Goal: Transaction & Acquisition: Purchase product/service

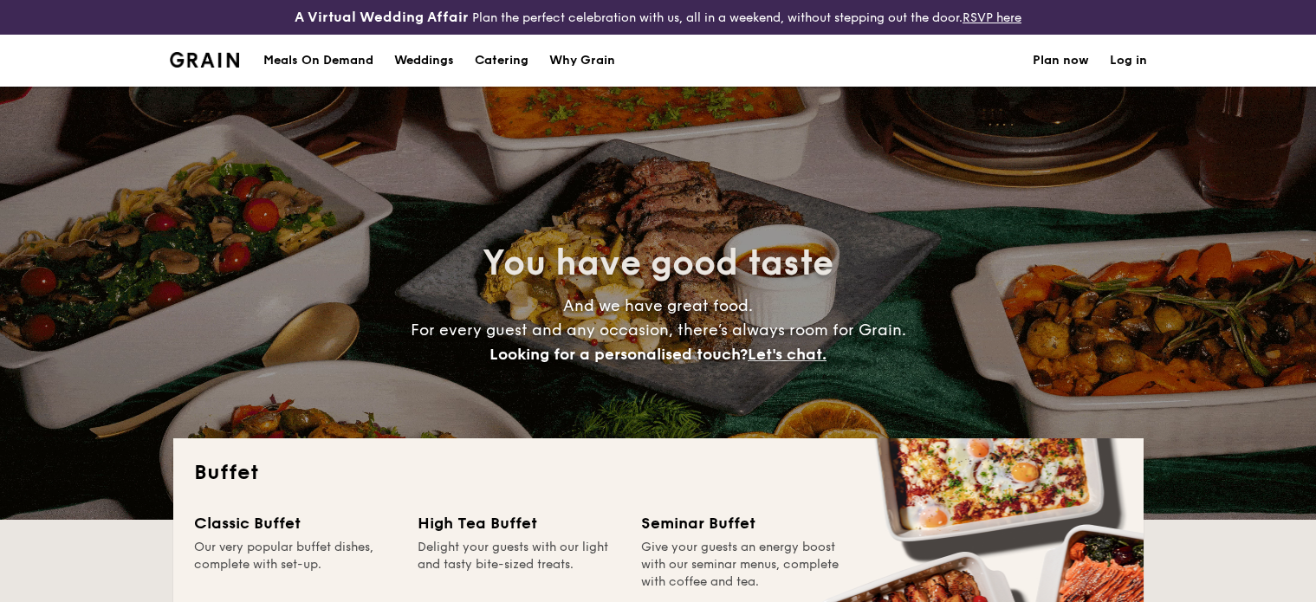
select select
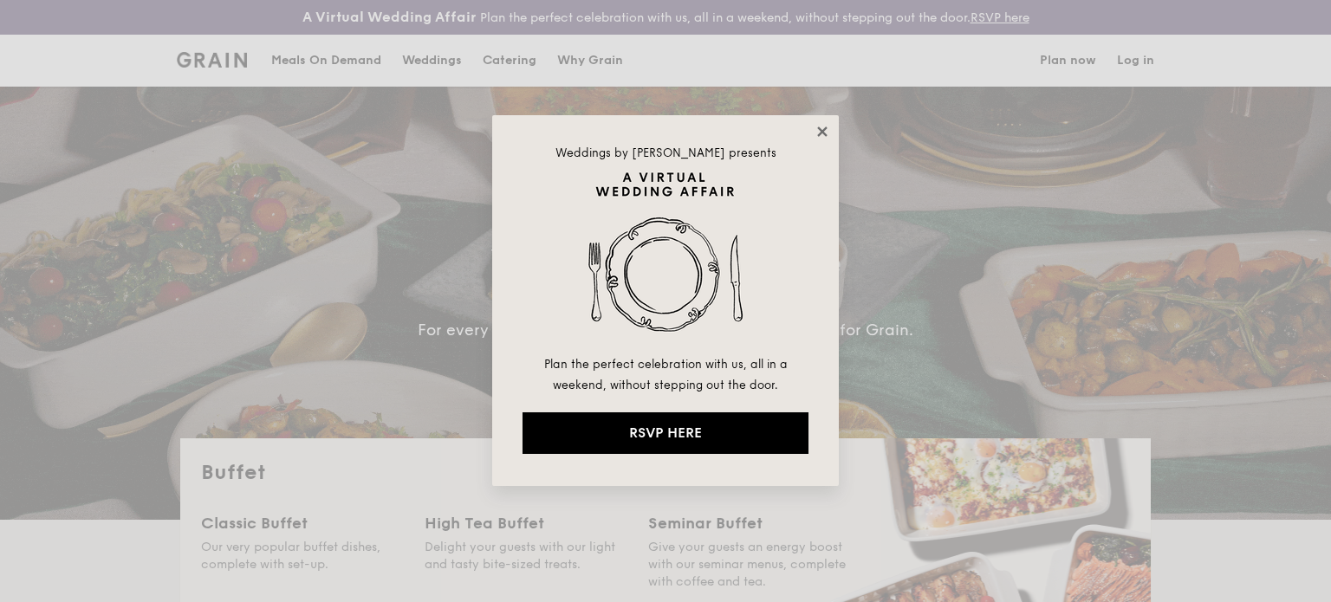
click at [827, 128] on icon at bounding box center [823, 132] width 16 height 16
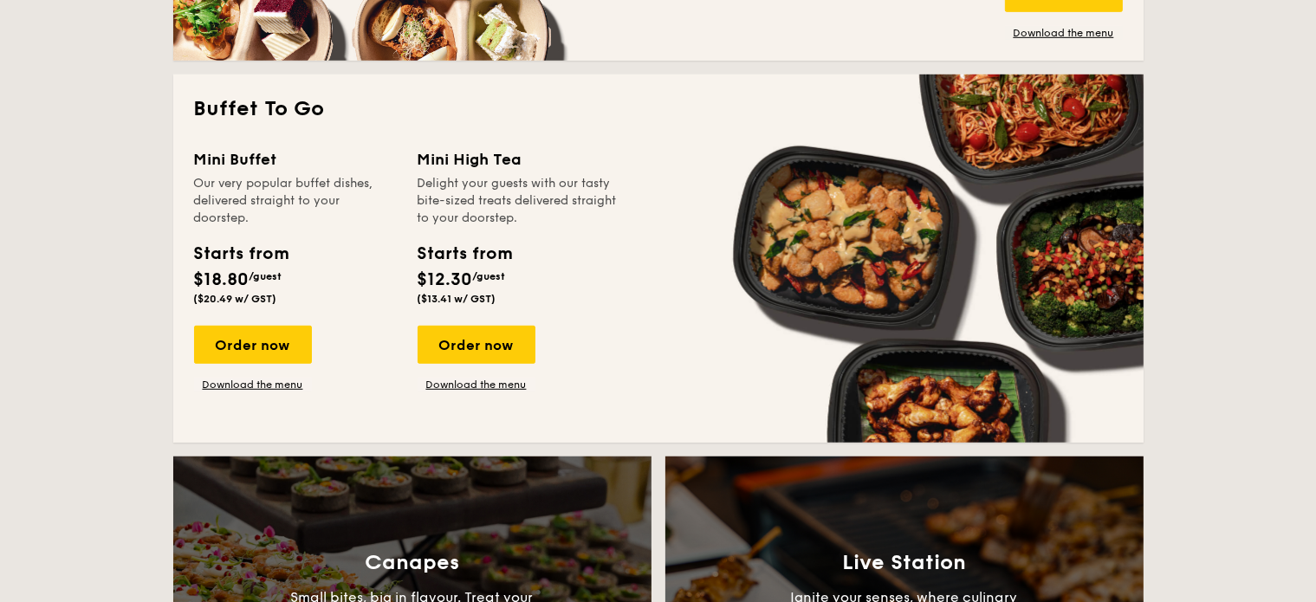
scroll to position [1127, 0]
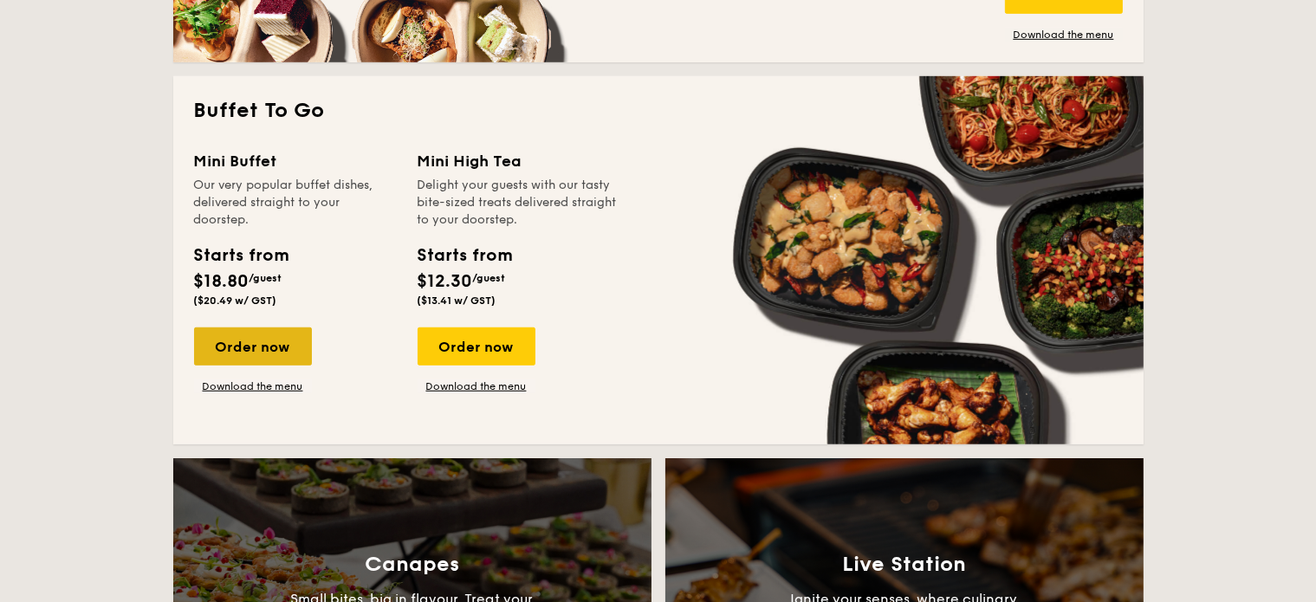
click at [277, 352] on div "Order now" at bounding box center [253, 347] width 118 height 38
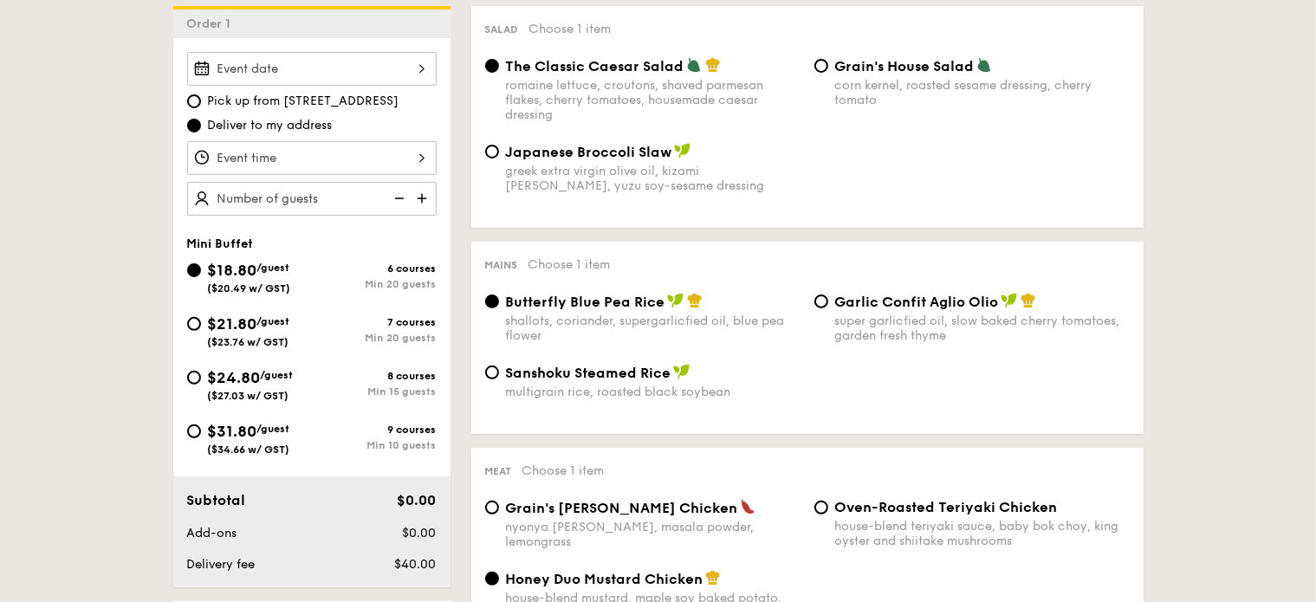
scroll to position [520, 0]
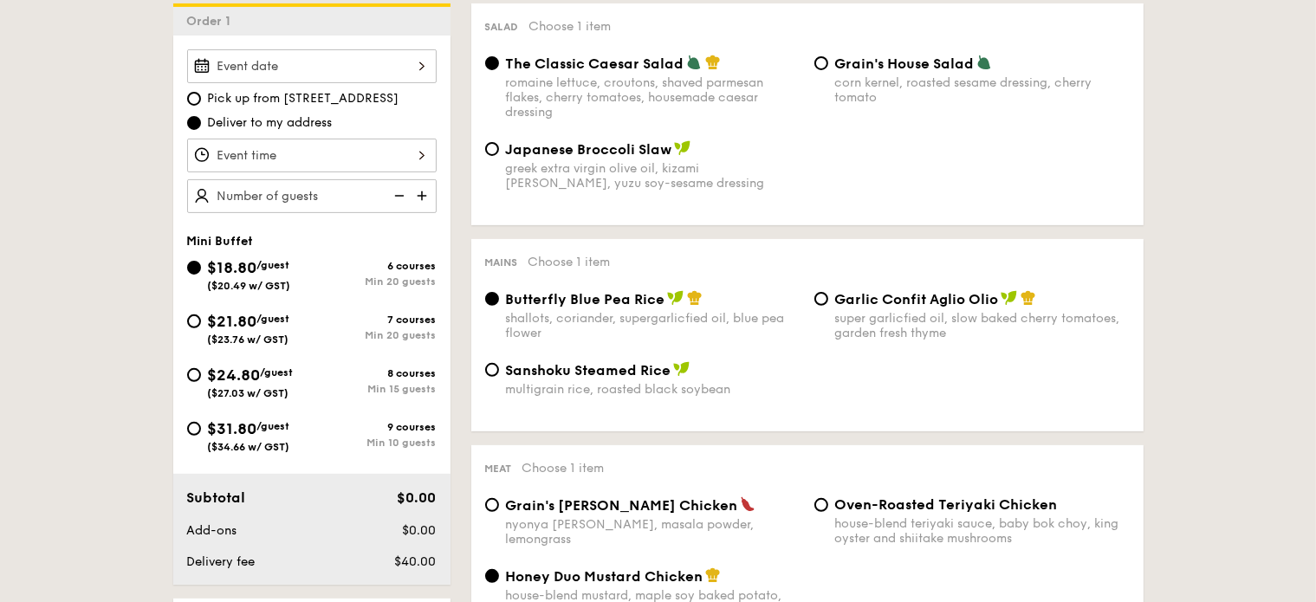
click at [586, 148] on span "Japanese Broccoli Slaw" at bounding box center [589, 149] width 166 height 16
click at [499, 148] on input "Japanese Broccoli Slaw greek extra virgin olive oil, kizami nori, ginger, yuzu …" at bounding box center [492, 149] width 14 height 14
radio input "true"
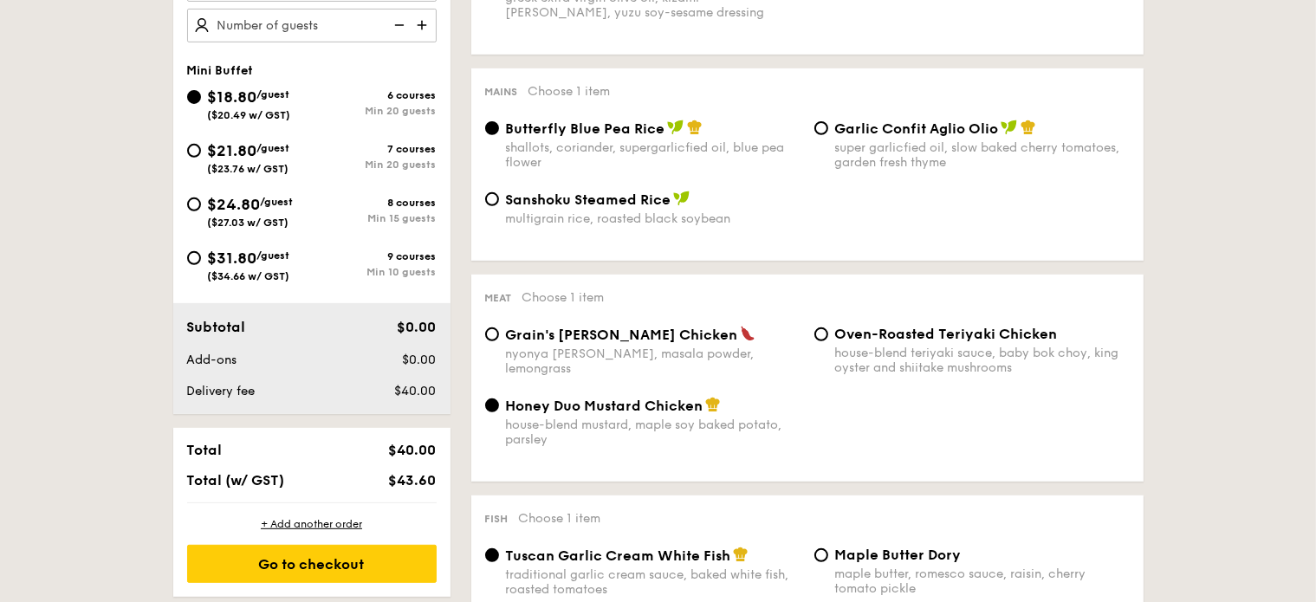
scroll to position [693, 0]
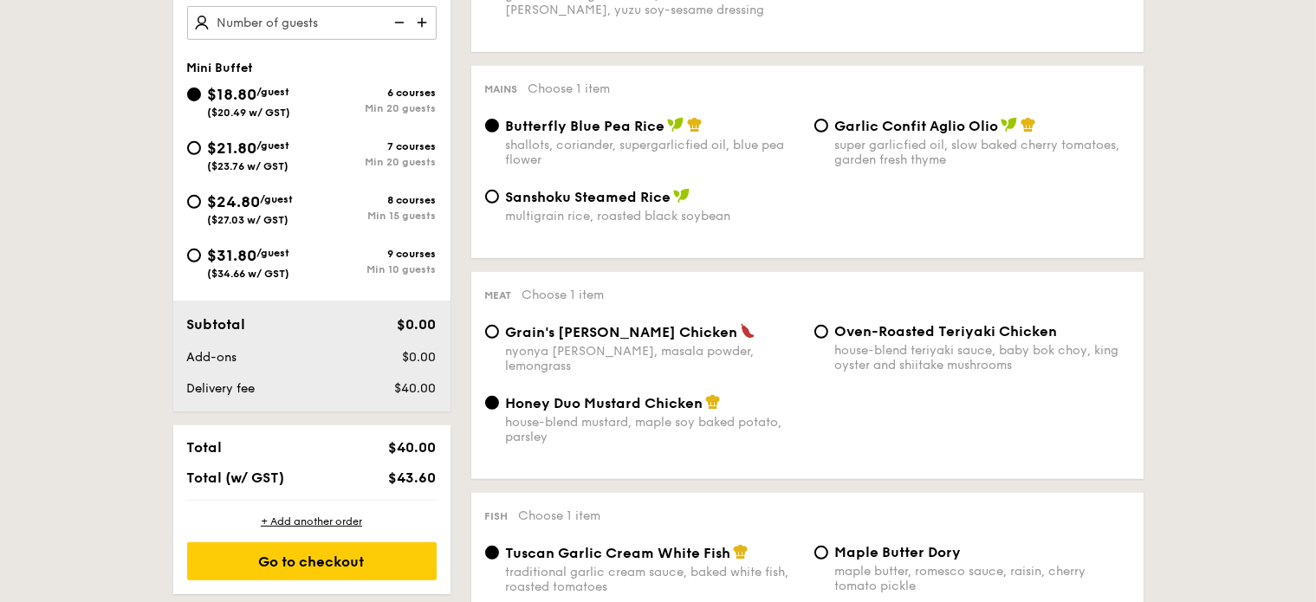
click at [239, 211] on div "$24.80 /guest ($27.03 w/ GST)" at bounding box center [251, 208] width 86 height 36
click at [201, 209] on input "$24.80 /guest ($27.03 w/ GST) 8 courses Min 15 guests" at bounding box center [194, 202] width 14 height 14
radio input "true"
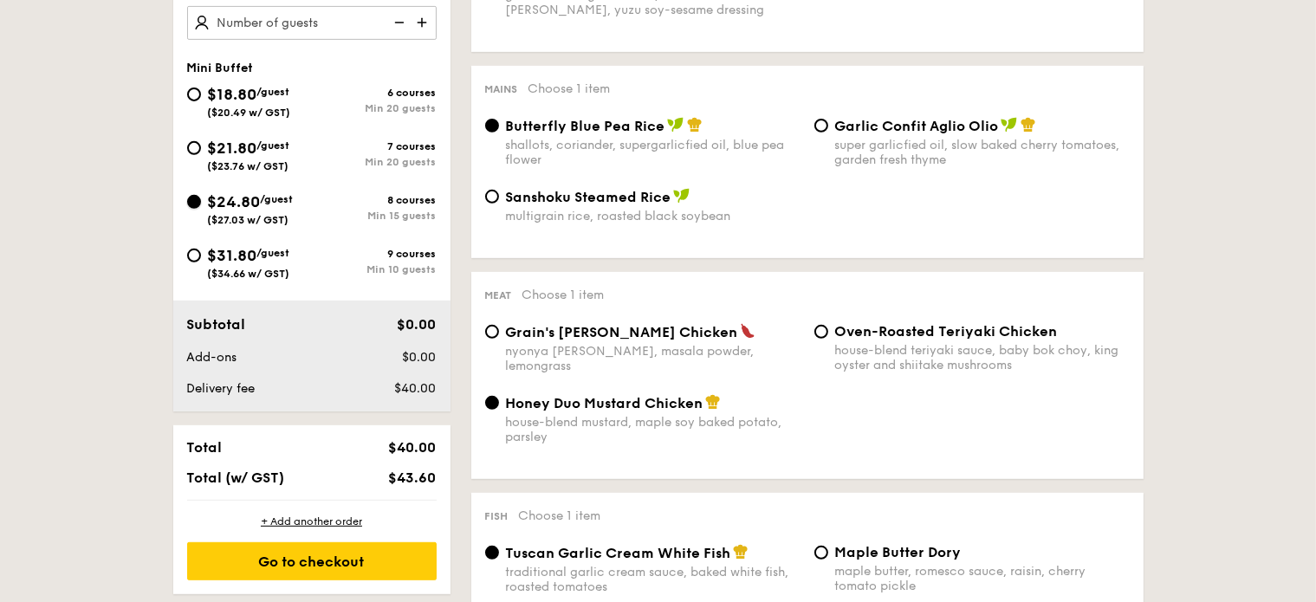
radio input "false"
radio input "true"
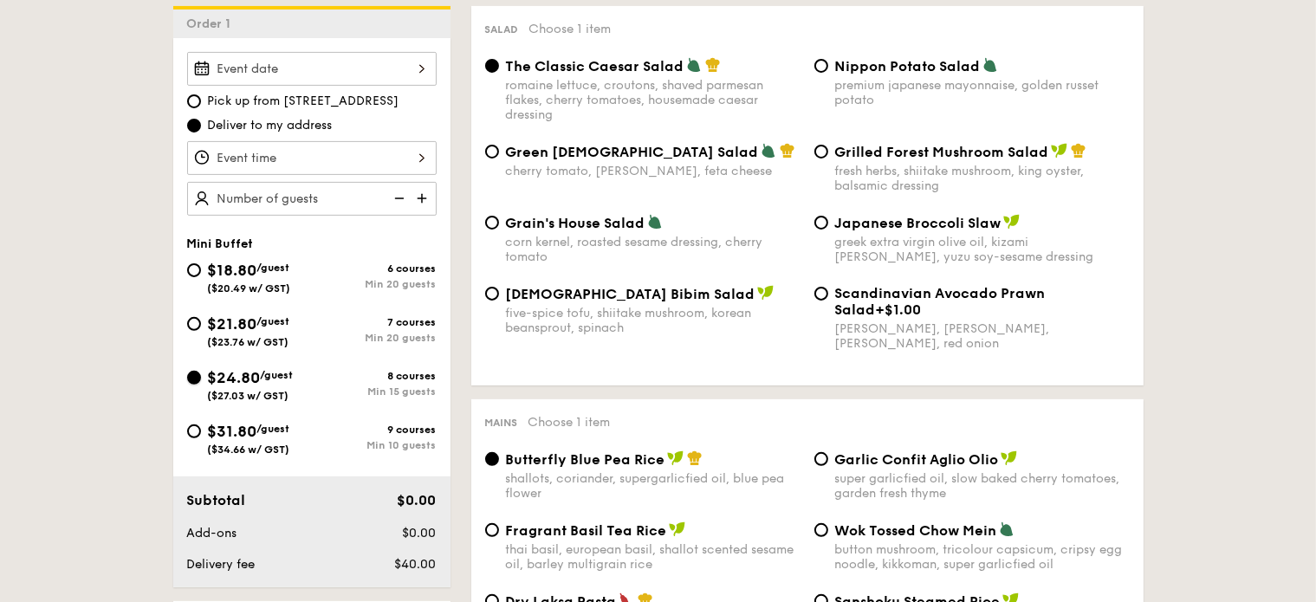
scroll to position [520, 0]
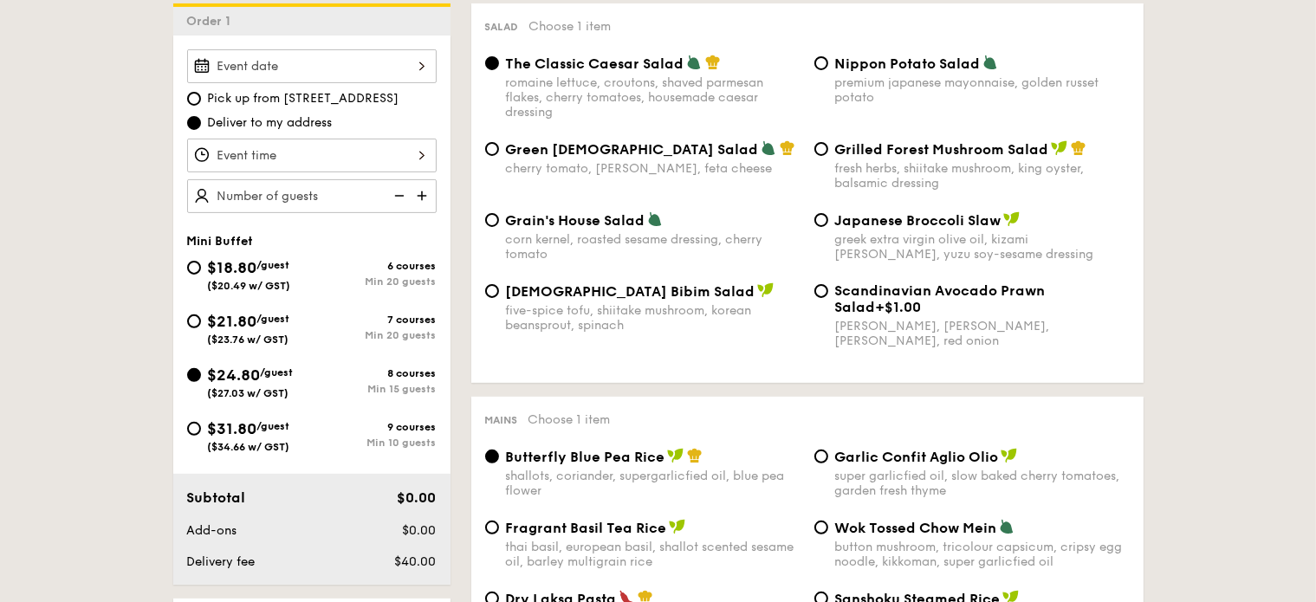
click at [560, 298] on span "[DEMOGRAPHIC_DATA] Bibim Salad" at bounding box center [631, 291] width 250 height 16
click at [499, 298] on input "Korean Bibim Salad five-spice tofu, shiitake mushroom, korean beansprout, spina…" at bounding box center [492, 291] width 14 height 14
radio input "true"
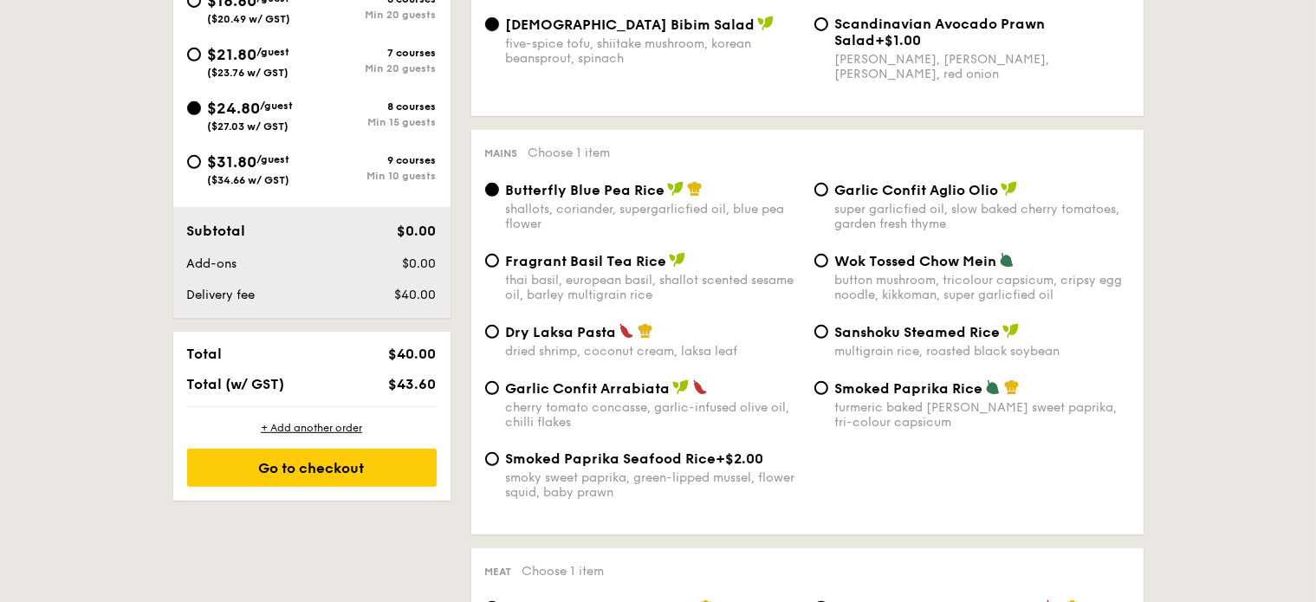
scroll to position [867, 0]
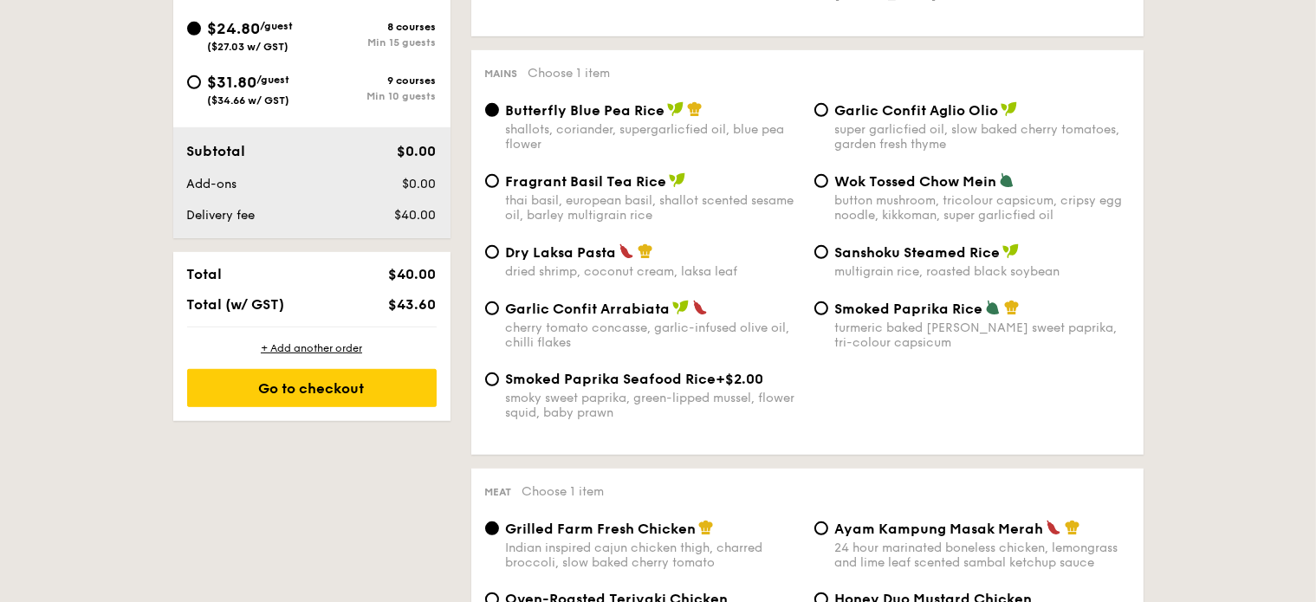
click at [551, 261] on span "Dry Laksa Pasta" at bounding box center [561, 252] width 111 height 16
click at [499, 259] on input "Dry Laksa Pasta dried shrimp, coconut cream, laksa leaf" at bounding box center [492, 252] width 14 height 14
radio input "true"
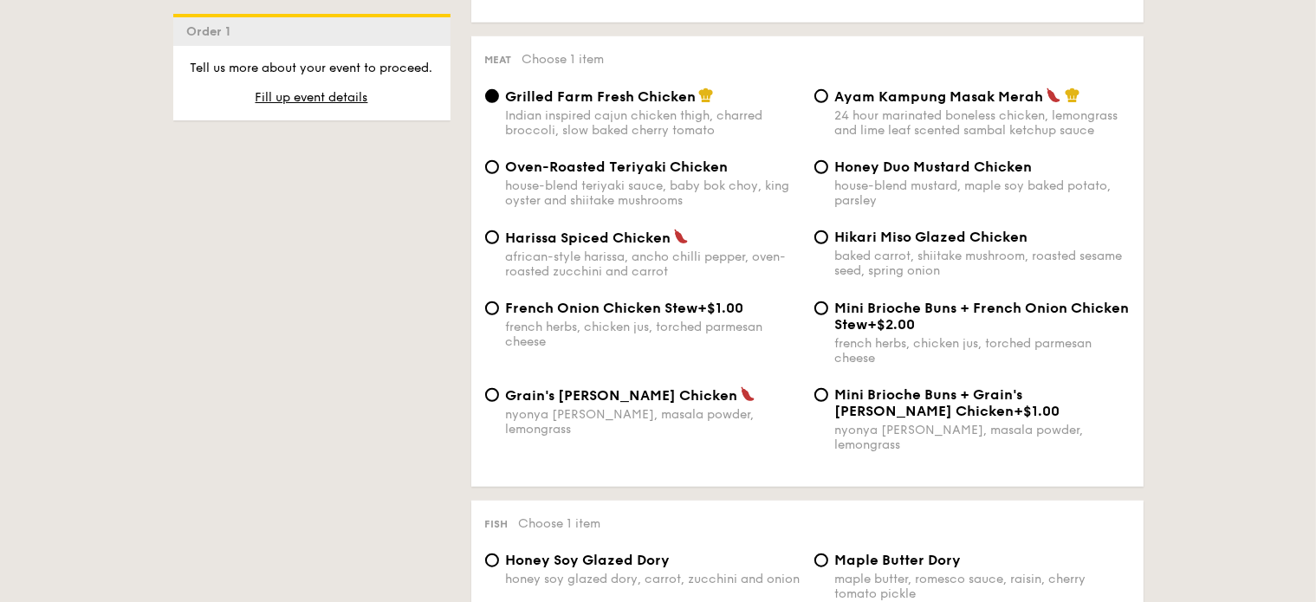
scroll to position [1300, 0]
click at [820, 173] on input "Honey Duo Mustard Chicken house-blend mustard, maple soy baked potato, parsley" at bounding box center [822, 166] width 14 height 14
radio input "true"
click at [902, 117] on div "Ayam Kampung Masak Merah 24 hour marinated boneless chicken, lemongrass and lim…" at bounding box center [982, 112] width 295 height 50
click at [828, 102] on input "Ayam Kampung Masak Merah 24 hour marinated boneless chicken, lemongrass and lim…" at bounding box center [822, 95] width 14 height 14
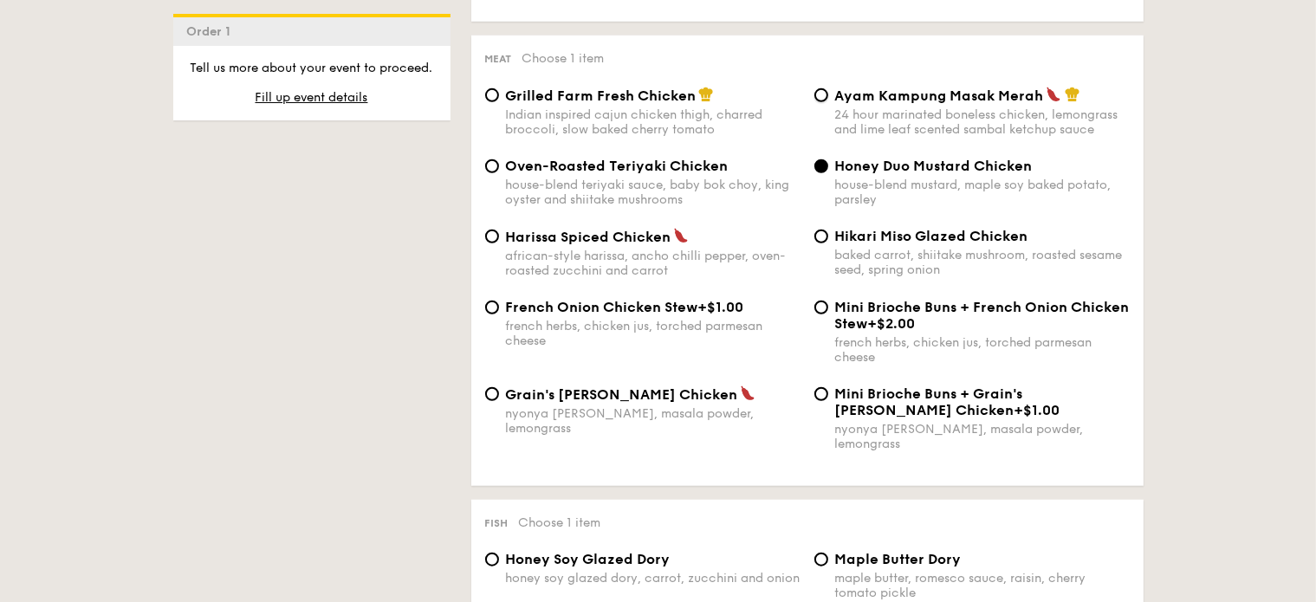
radio input "true"
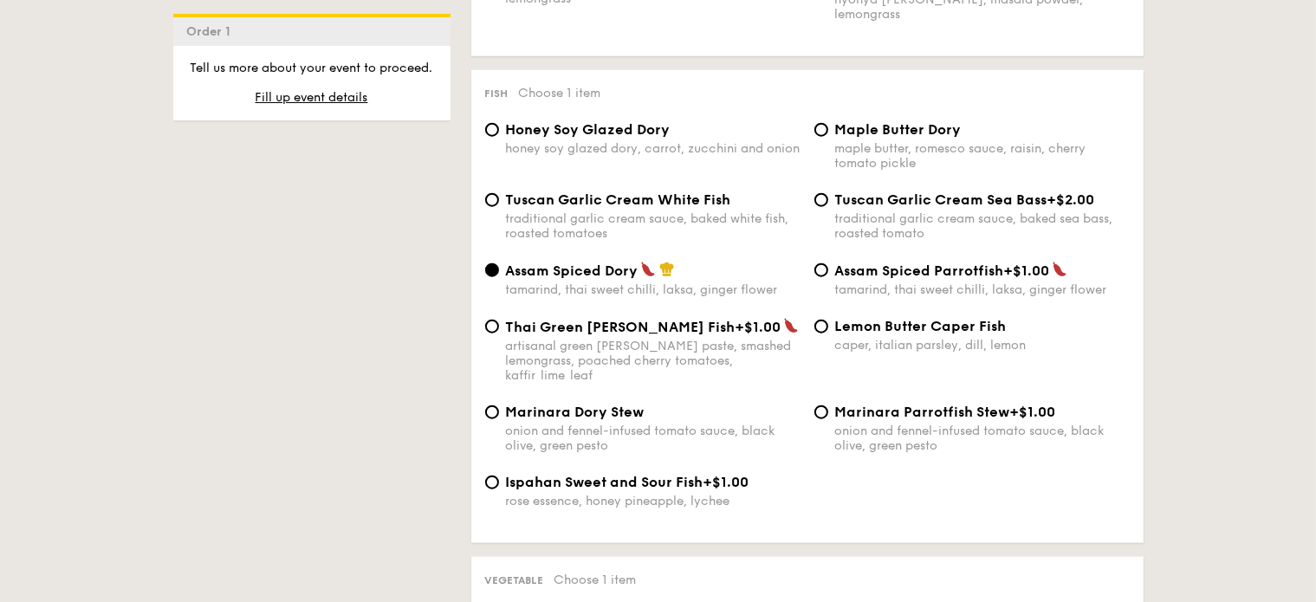
scroll to position [1733, 0]
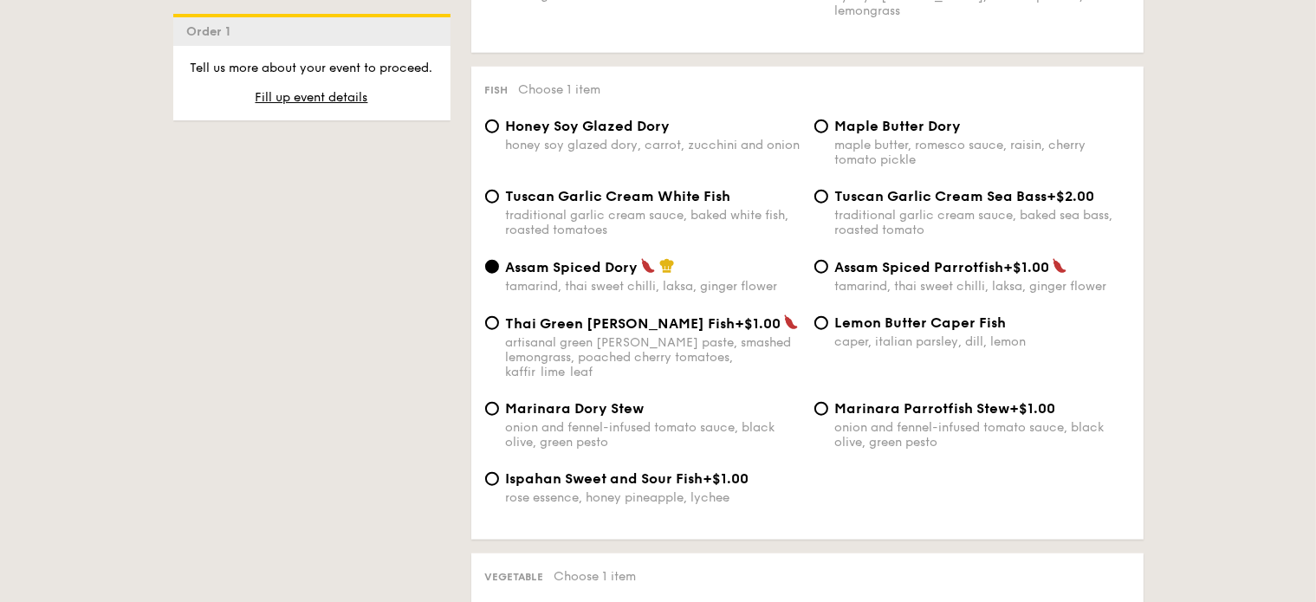
click at [935, 334] on div "Lemon Butter Caper Fish caper, italian parsley, dill, lemon" at bounding box center [982, 332] width 295 height 35
click at [828, 330] on input "Lemon Butter Caper Fish caper, italian parsley, dill, lemon" at bounding box center [822, 323] width 14 height 14
radio input "true"
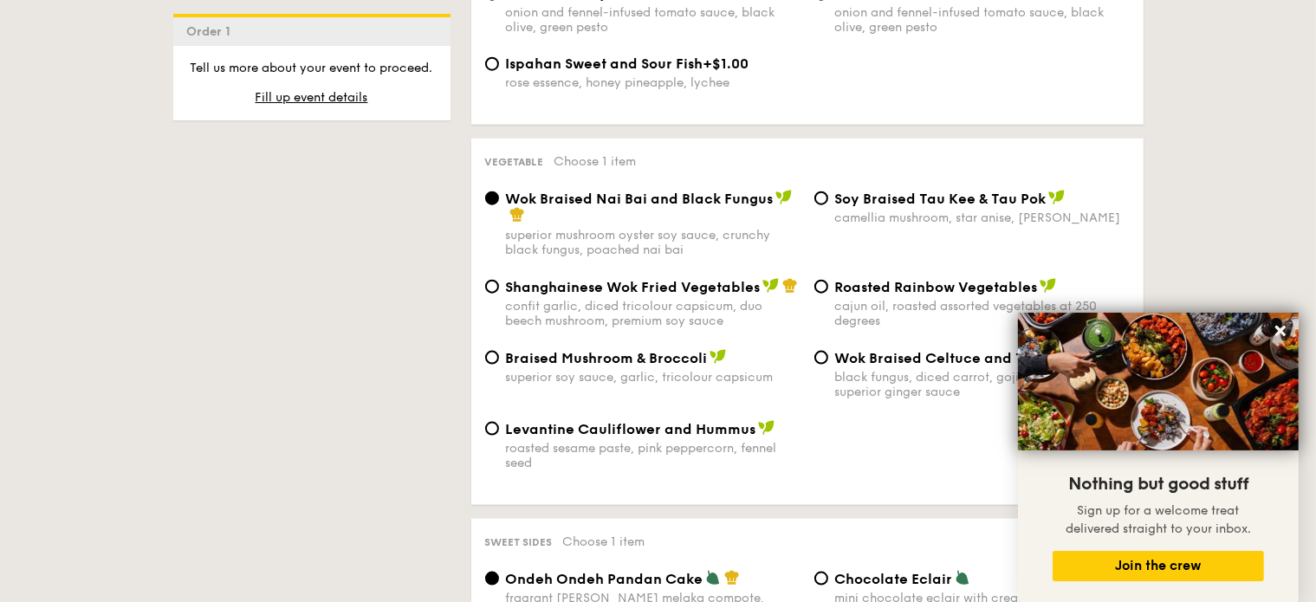
scroll to position [2166, 0]
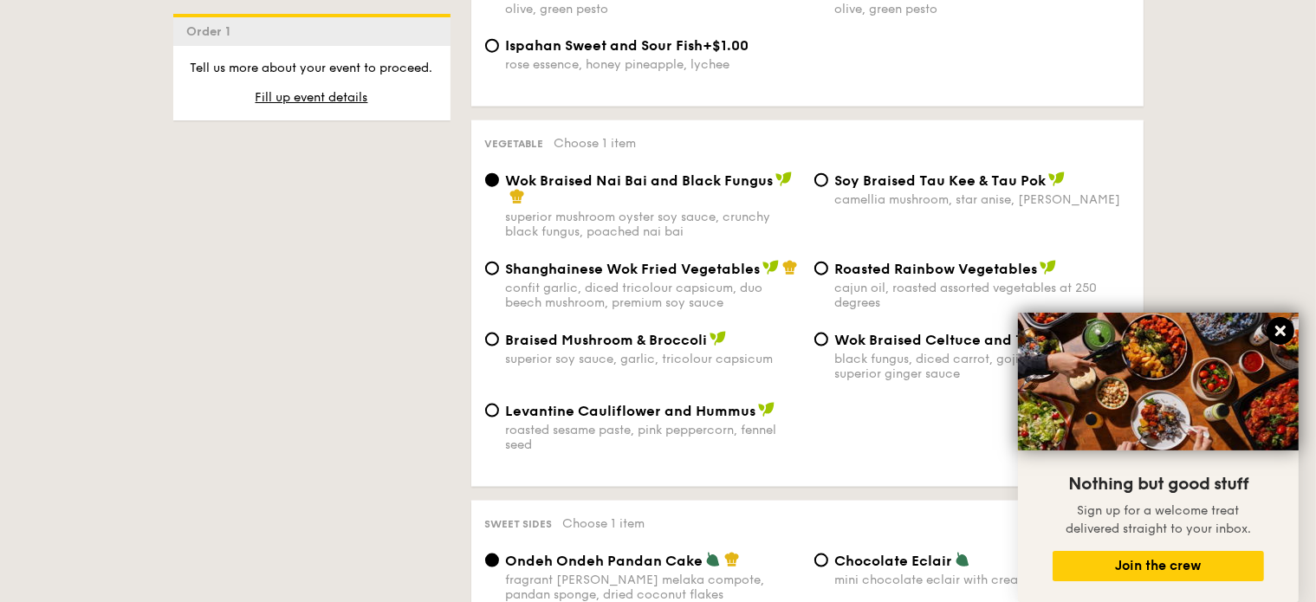
click at [1275, 332] on icon at bounding box center [1281, 331] width 16 height 16
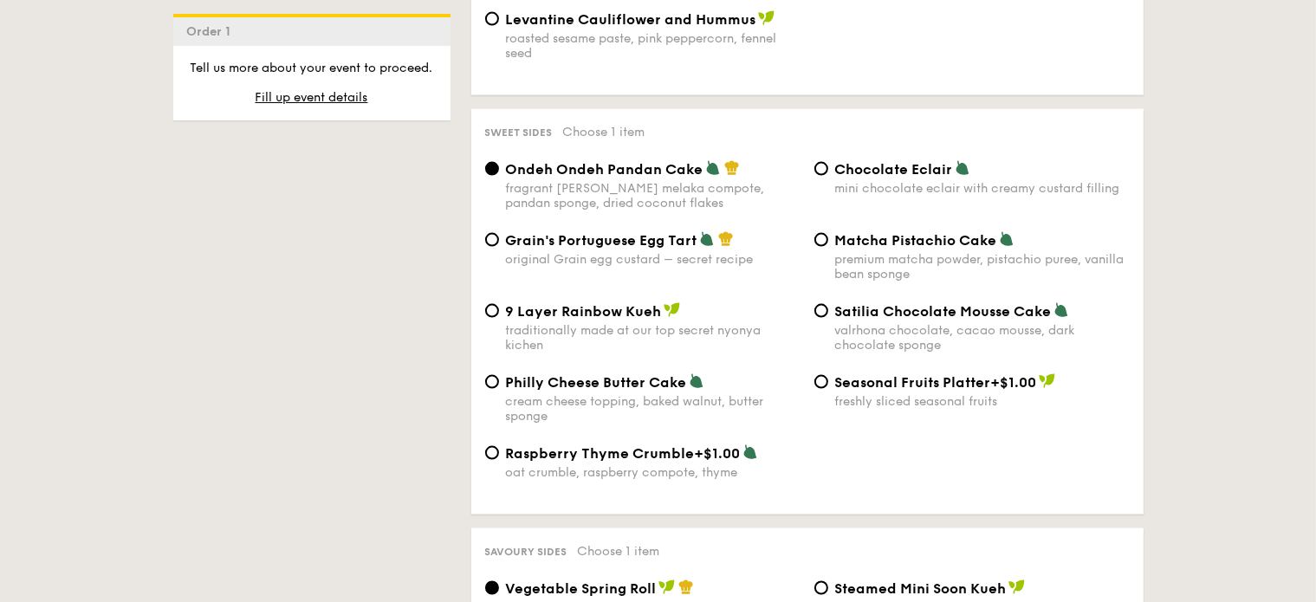
scroll to position [2600, 0]
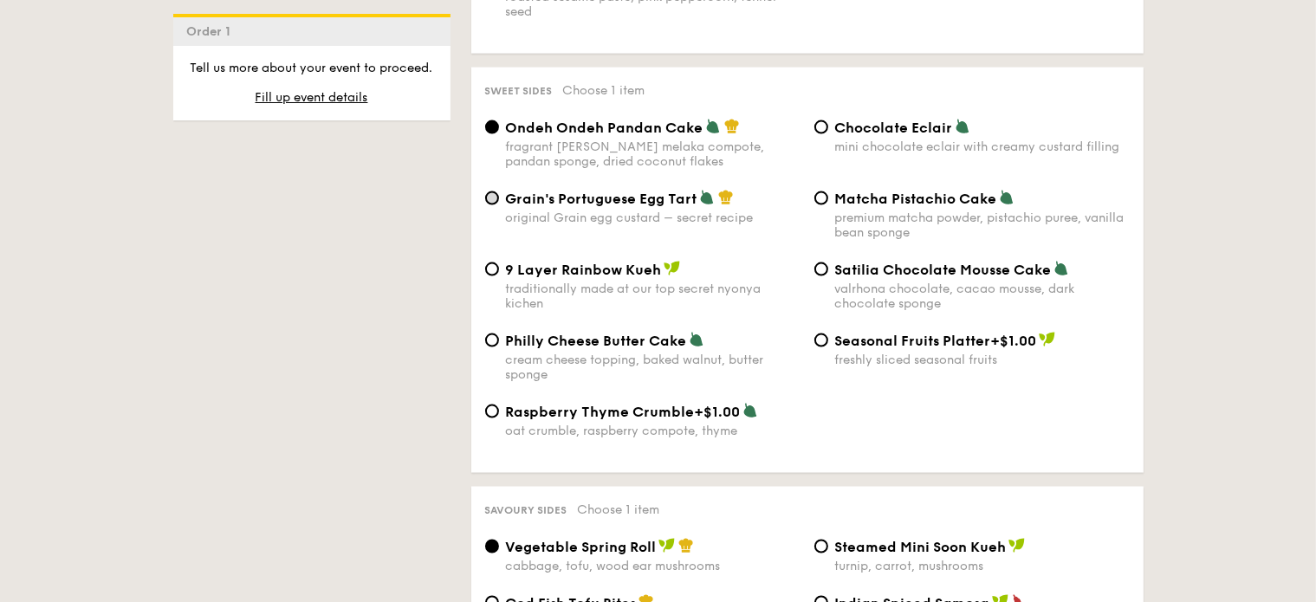
click at [498, 193] on div "Grain's Portuguese Egg Tart original Grain egg custard – secret recipe" at bounding box center [642, 208] width 329 height 36
click at [492, 197] on input "Grain's Portuguese Egg Tart original Grain egg custard – secret recipe" at bounding box center [492, 199] width 14 height 14
radio input "true"
click at [395, 241] on div "1 - Select menu 2 - Select items 3 - Check out Order 1 Pick up from [STREET_ADD…" at bounding box center [658, 474] width 998 height 5322
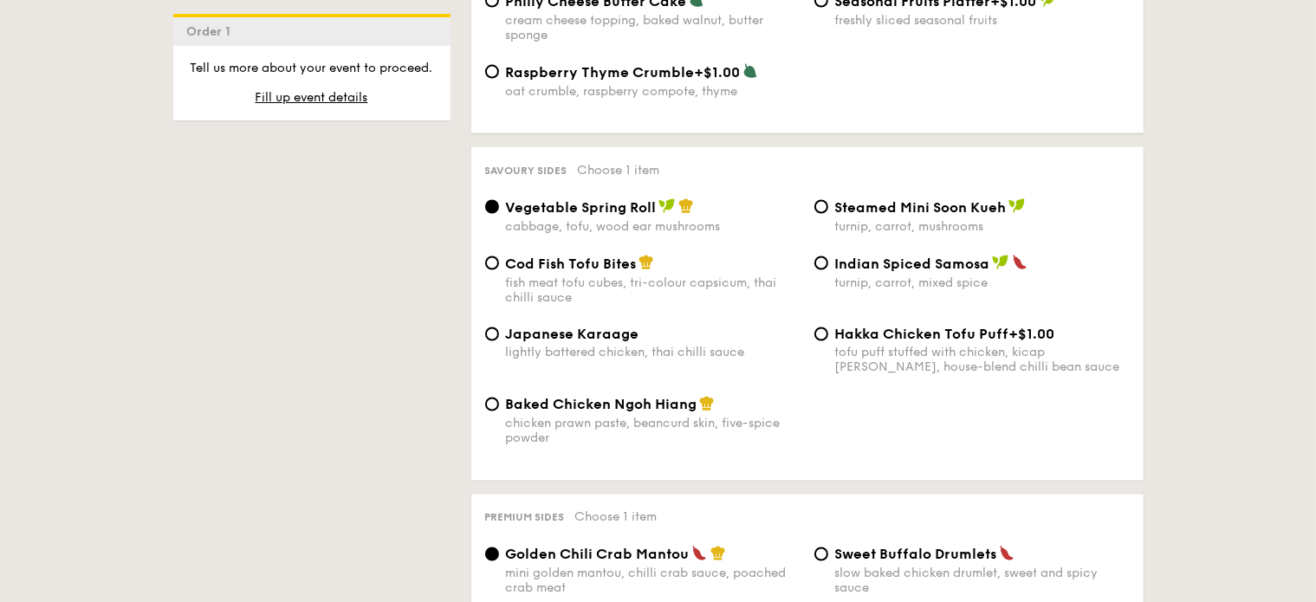
scroll to position [2946, 0]
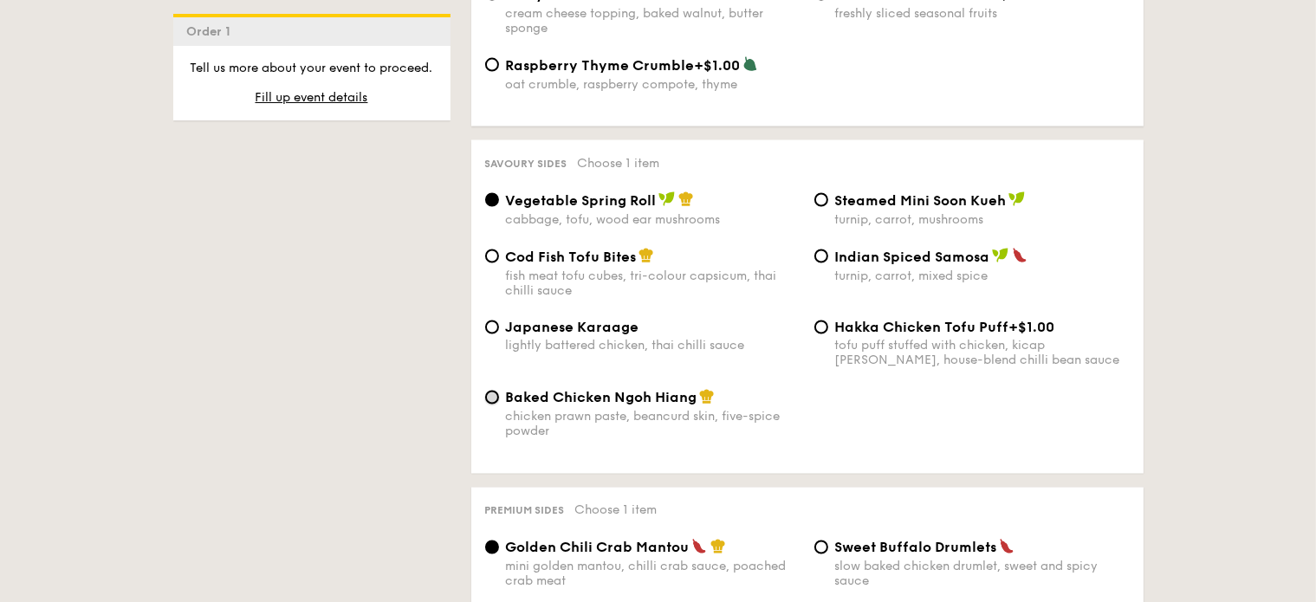
click at [489, 398] on input "Baked Chicken Ngoh Hiang chicken prawn paste, beancurd skin, five-spice powder" at bounding box center [492, 398] width 14 height 14
radio input "true"
click at [419, 282] on div "1 - Select menu 2 - Select items 3 - Check out Order 1 Pick up from [STREET_ADD…" at bounding box center [658, 127] width 998 height 5322
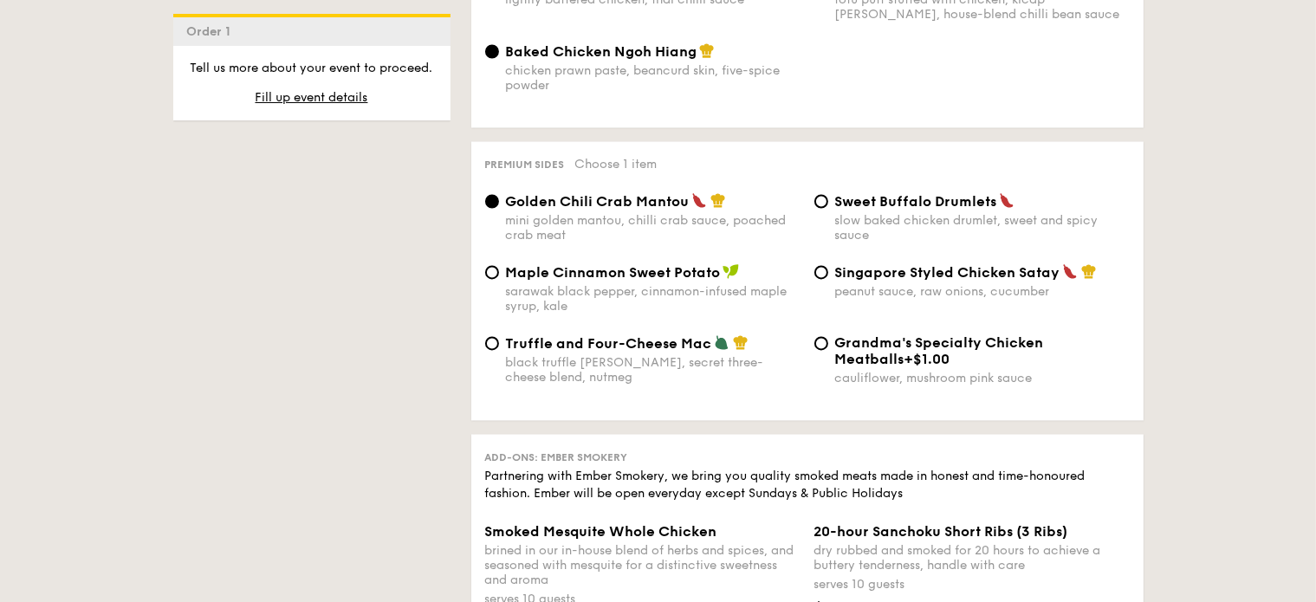
scroll to position [3300, 0]
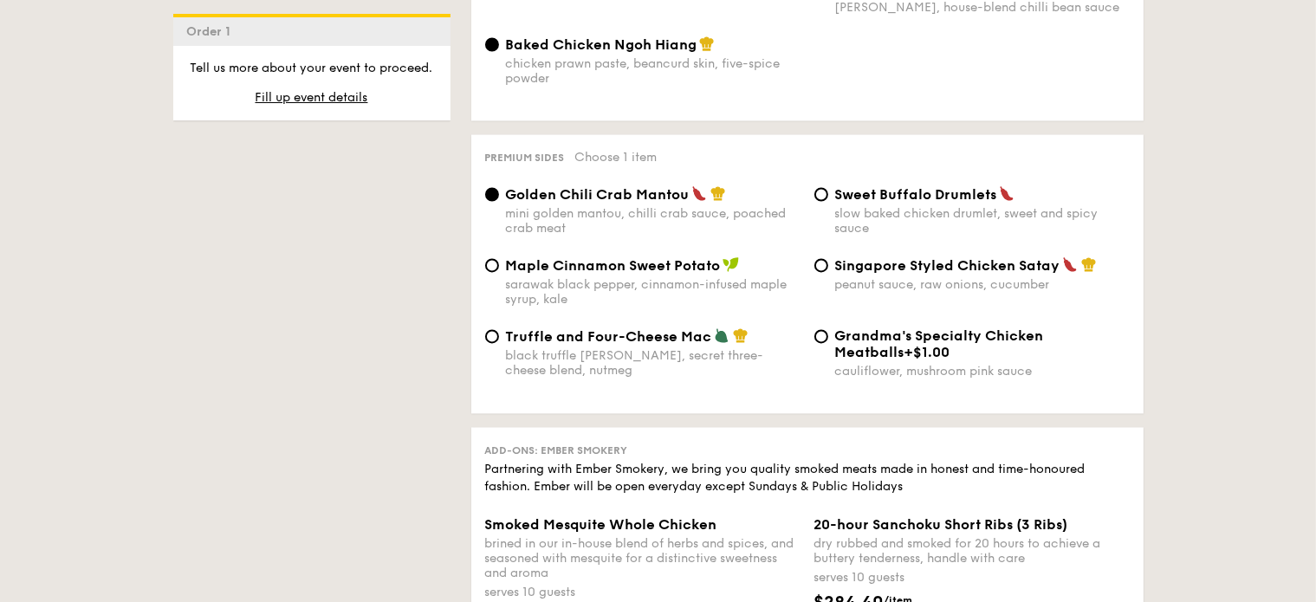
click at [856, 218] on div "slow baked chicken drumlet, sweet and spicy sauce" at bounding box center [982, 220] width 295 height 29
click at [828, 201] on input "Sweet Buffalo Drumlets slow baked chicken drumlet, sweet and spicy sauce" at bounding box center [822, 194] width 14 height 14
radio input "true"
click at [561, 365] on div "black truffle [PERSON_NAME], secret three-cheese blend, nutmeg" at bounding box center [653, 362] width 295 height 29
click at [499, 343] on input "Truffle and Four-Cheese Mac black truffle [PERSON_NAME], secret three-cheese bl…" at bounding box center [492, 336] width 14 height 14
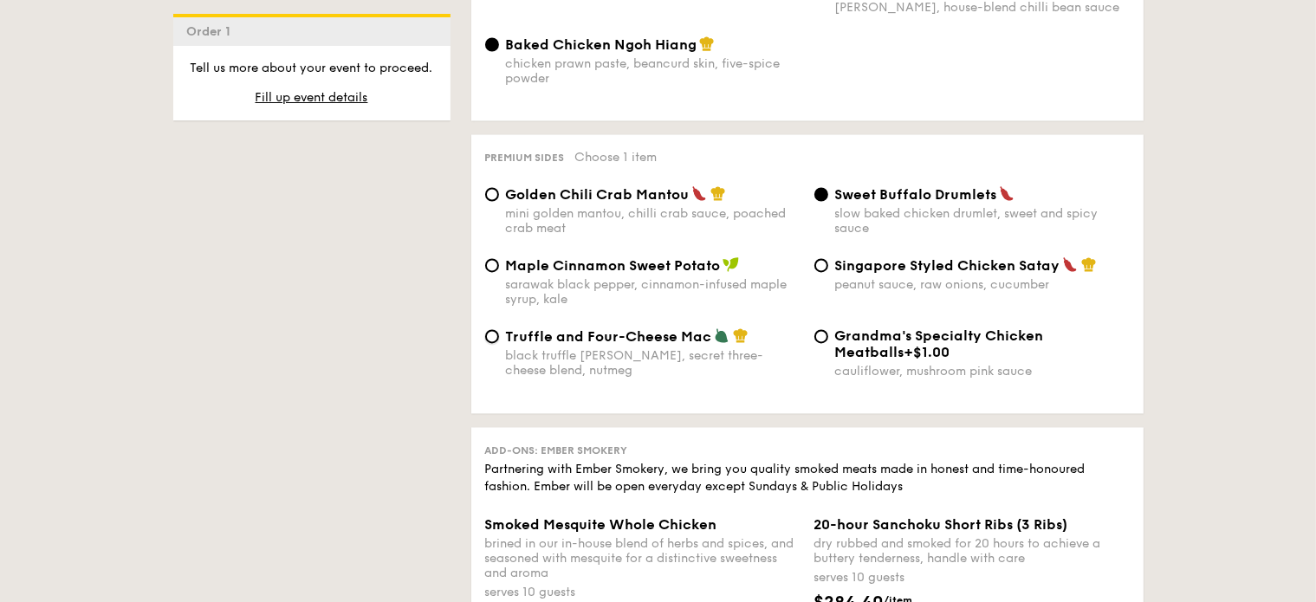
radio input "true"
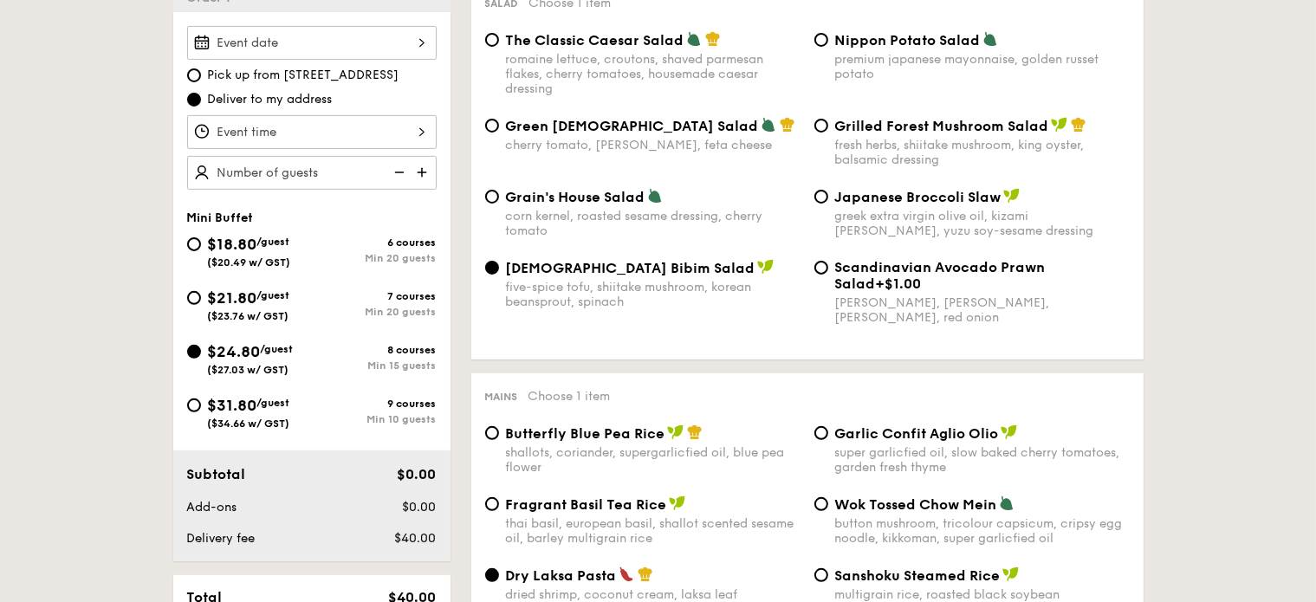
scroll to position [551, 0]
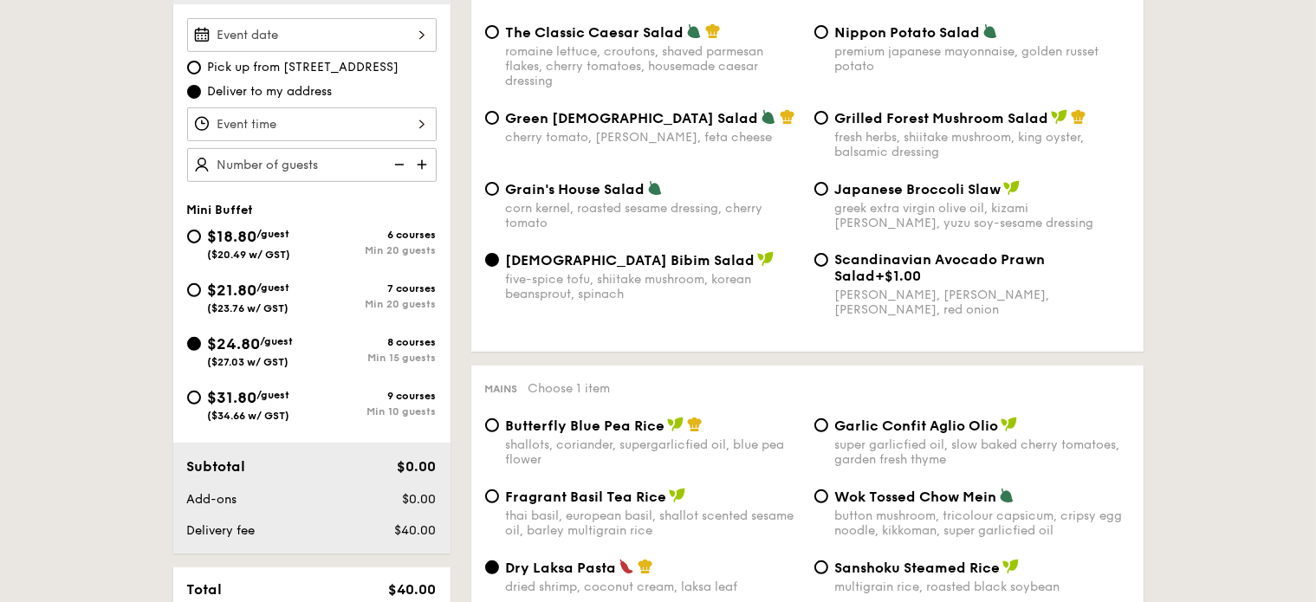
click at [424, 164] on img at bounding box center [424, 164] width 26 height 33
type input "15 guests"
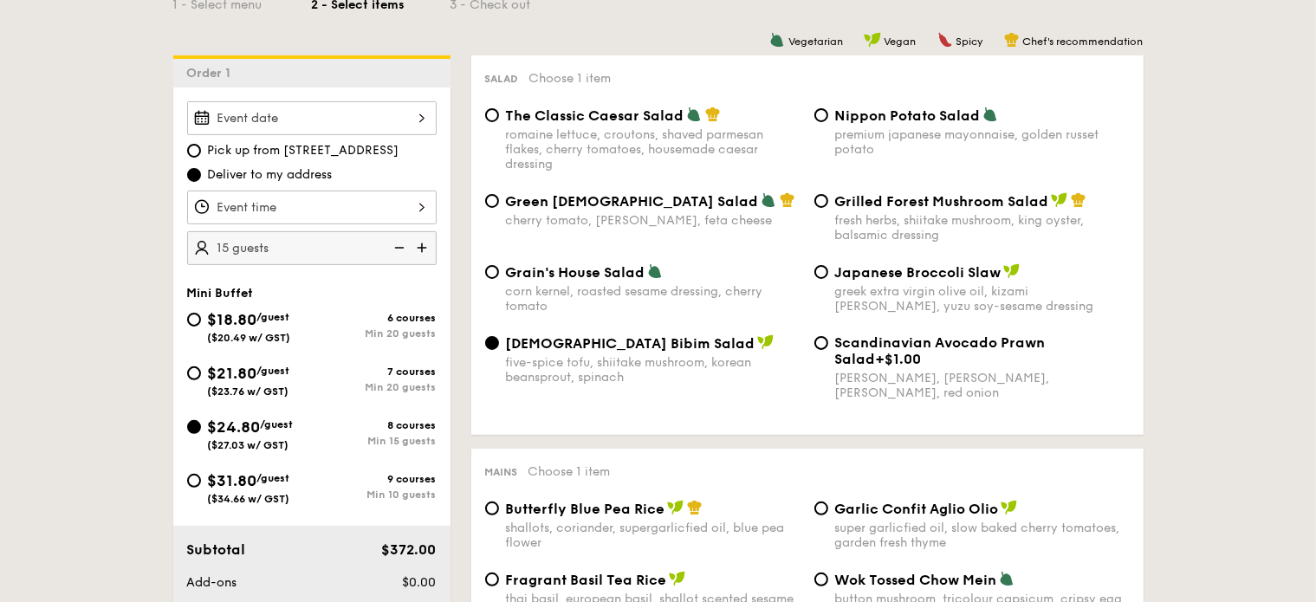
scroll to position [464, 0]
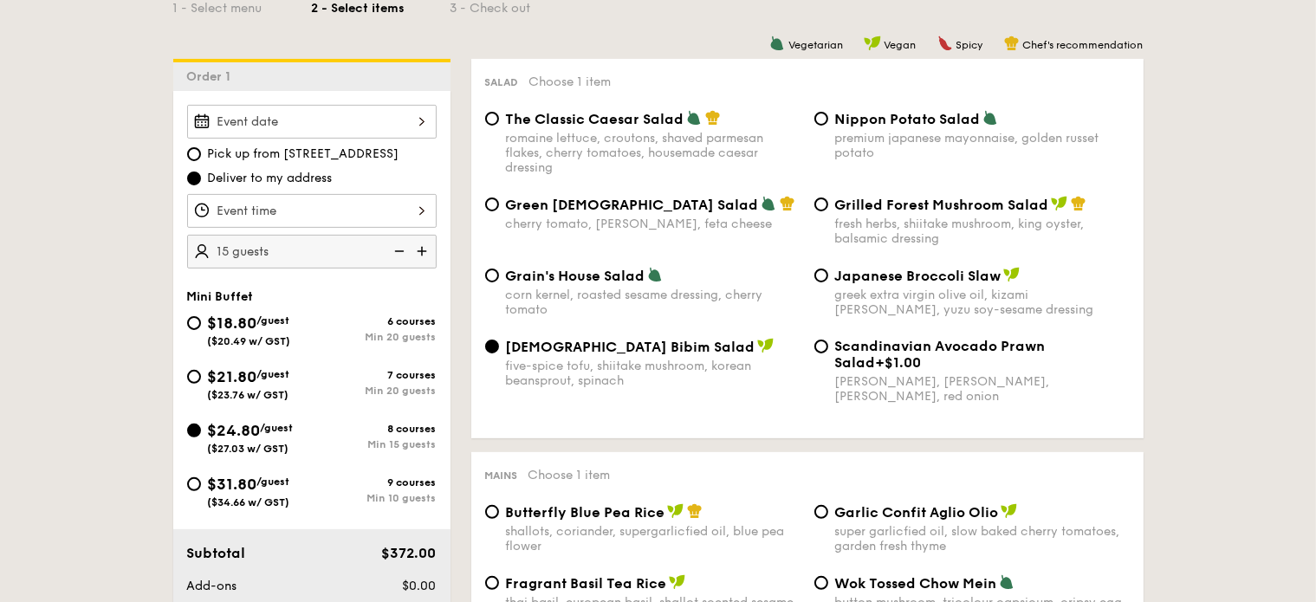
click at [274, 120] on div at bounding box center [312, 122] width 250 height 34
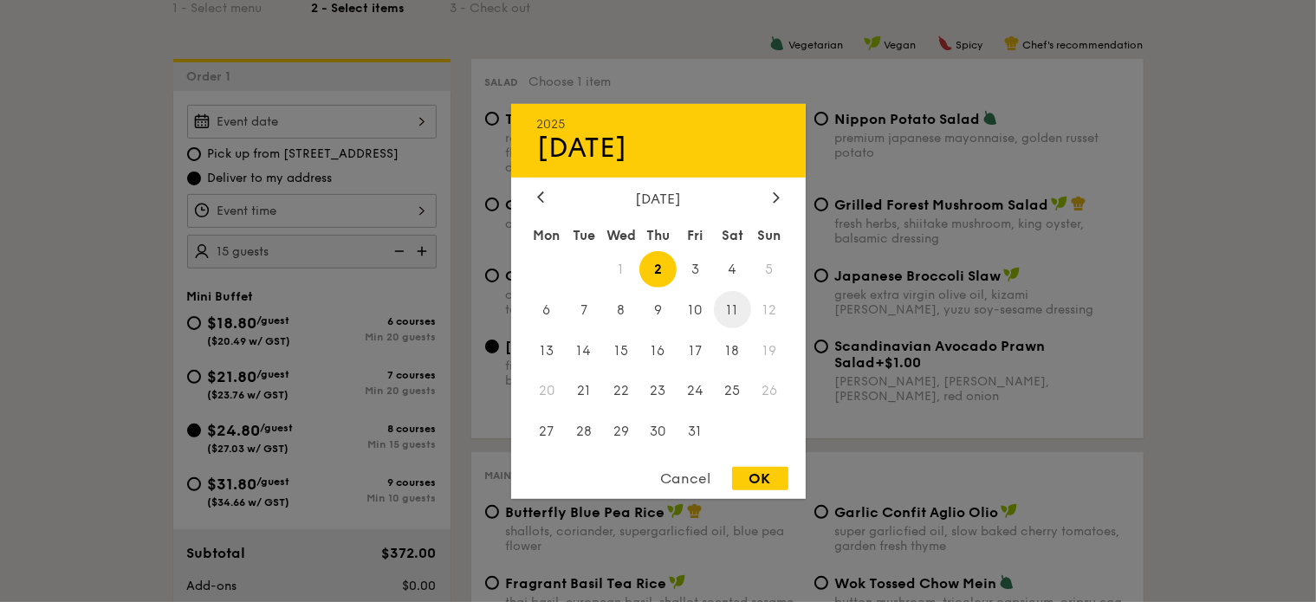
click at [737, 308] on span "11" at bounding box center [732, 309] width 37 height 37
click at [749, 473] on div "OK" at bounding box center [760, 478] width 56 height 23
type input "[DATE]"
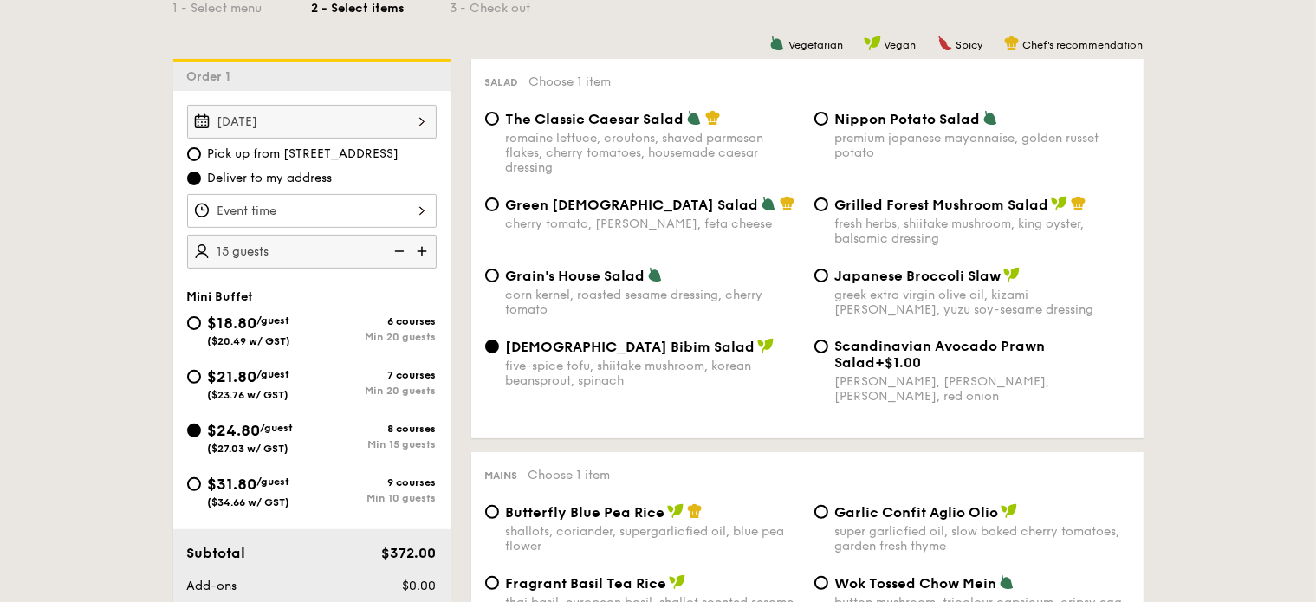
click at [290, 147] on span "Pick up from [STREET_ADDRESS]" at bounding box center [304, 154] width 192 height 17
click at [201, 147] on input "Pick up from [STREET_ADDRESS]" at bounding box center [194, 154] width 14 height 14
radio input "true"
drag, startPoint x: 282, startPoint y: 152, endPoint x: 417, endPoint y: 154, distance: 134.3
click at [417, 154] on label "Pick up from [STREET_ADDRESS]" at bounding box center [312, 154] width 250 height 17
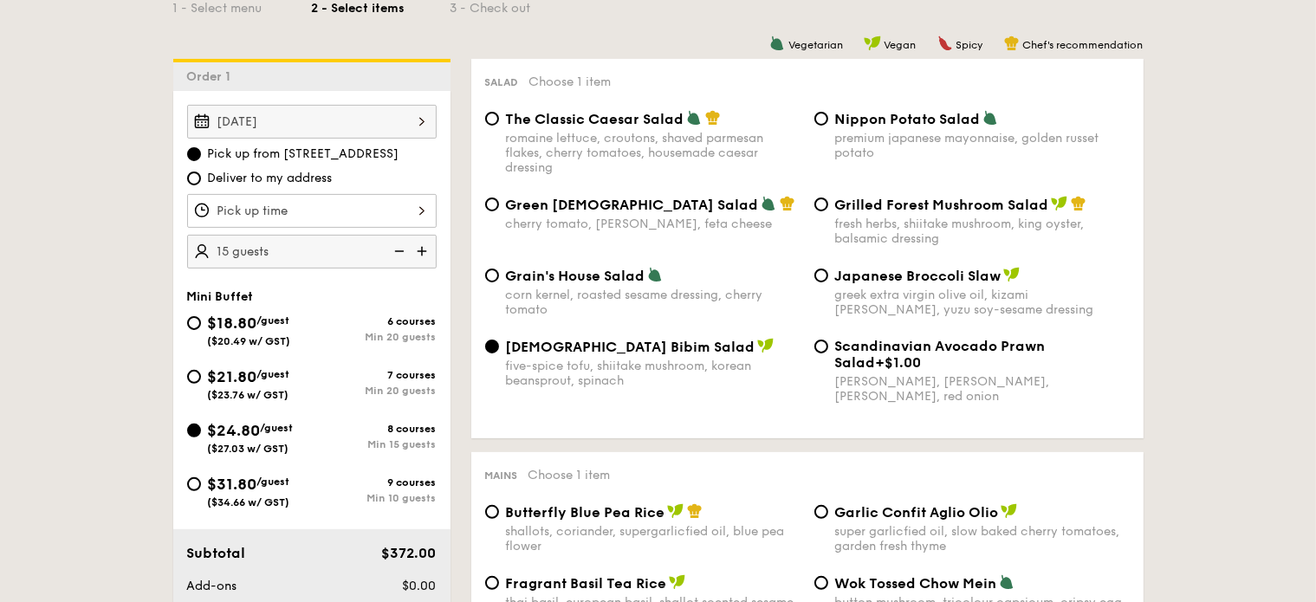
copy span "[STREET_ADDRESS]"
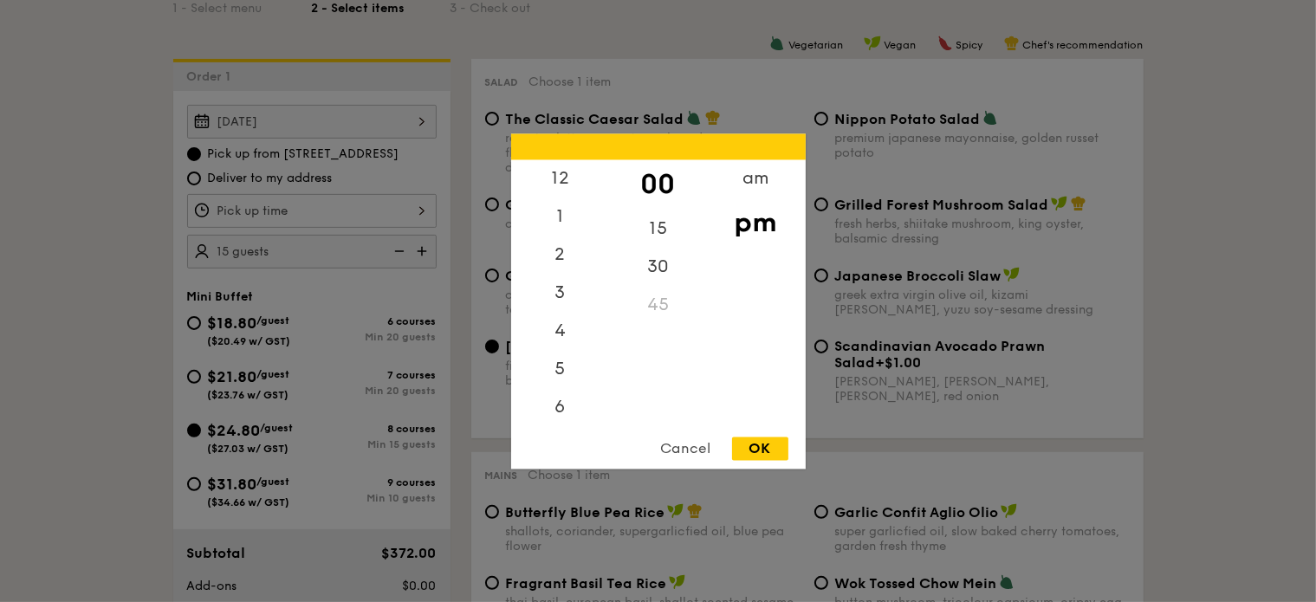
click at [277, 205] on div "12 1 2 3 4 5 6 7 8 9 10 11 00 15 30 45 am pm Cancel OK" at bounding box center [312, 211] width 250 height 34
click at [562, 308] on div "5" at bounding box center [560, 299] width 98 height 50
click at [666, 302] on div "45" at bounding box center [658, 311] width 98 height 50
click at [757, 454] on div "OK" at bounding box center [760, 448] width 56 height 23
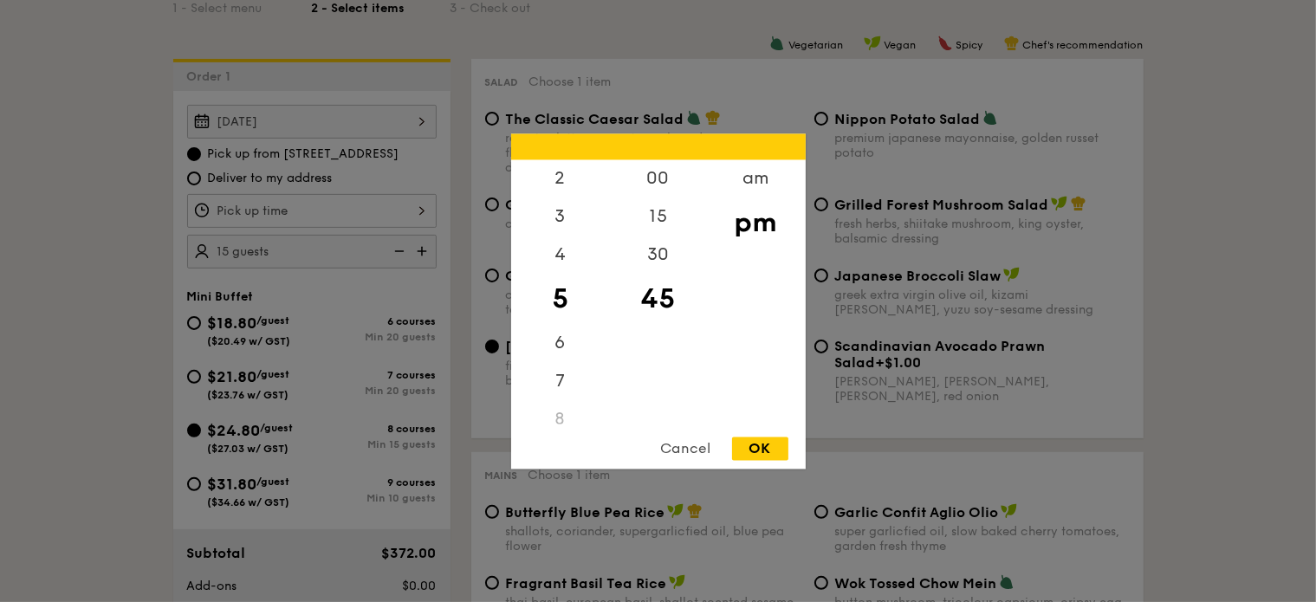
type input "5:45PM"
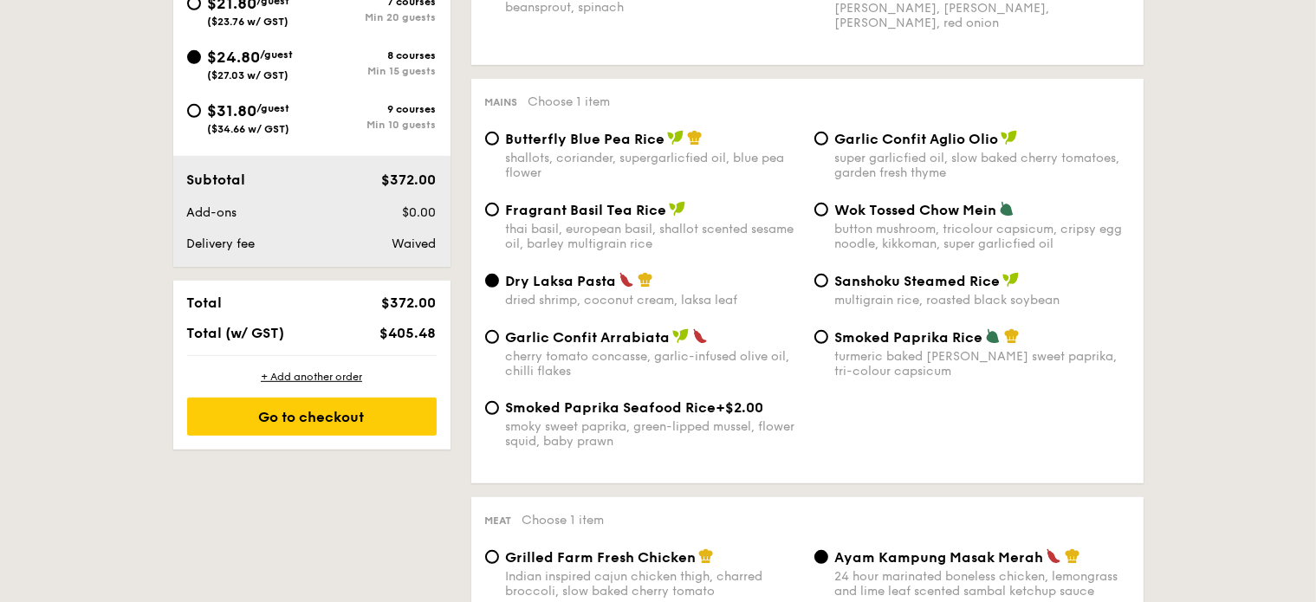
scroll to position [808, 0]
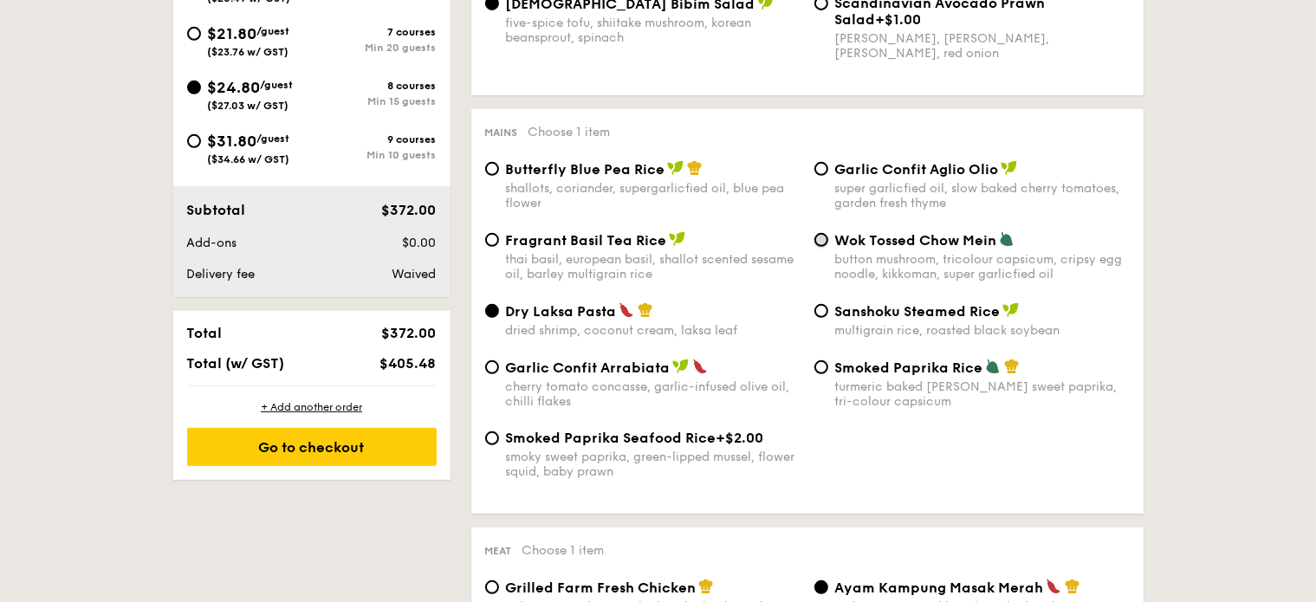
click at [818, 247] on input "Wok Tossed Chow Mein button mushroom, tricolour capsicum, cripsy egg noodle, ki…" at bounding box center [822, 240] width 14 height 14
radio input "true"
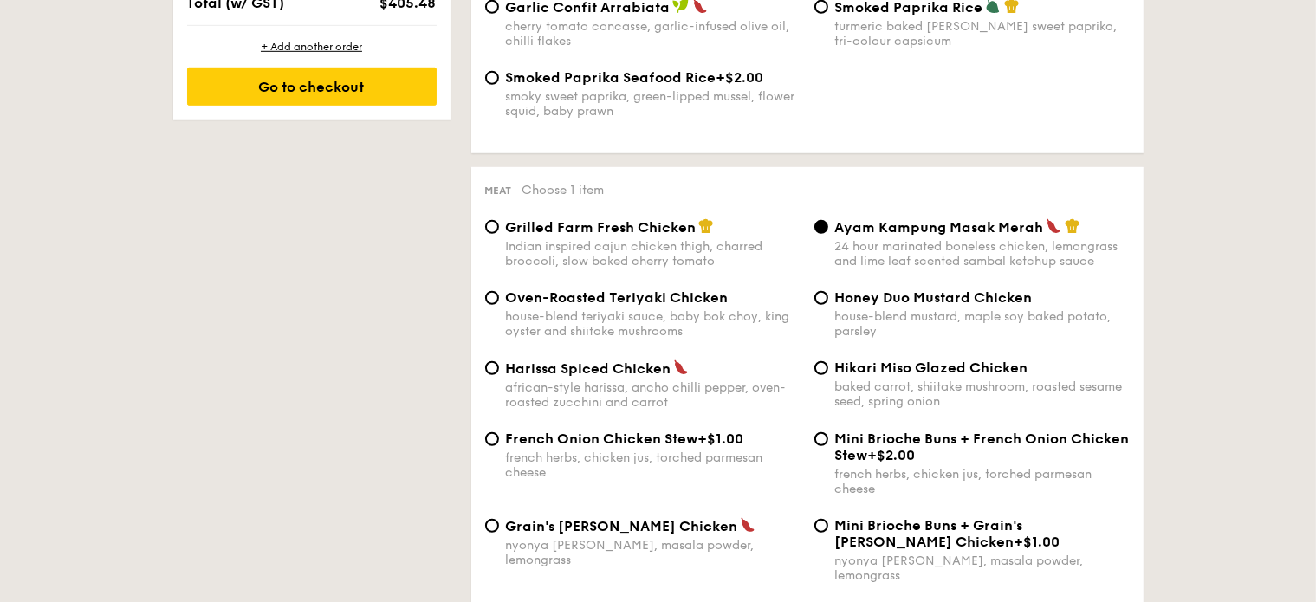
scroll to position [1192, 0]
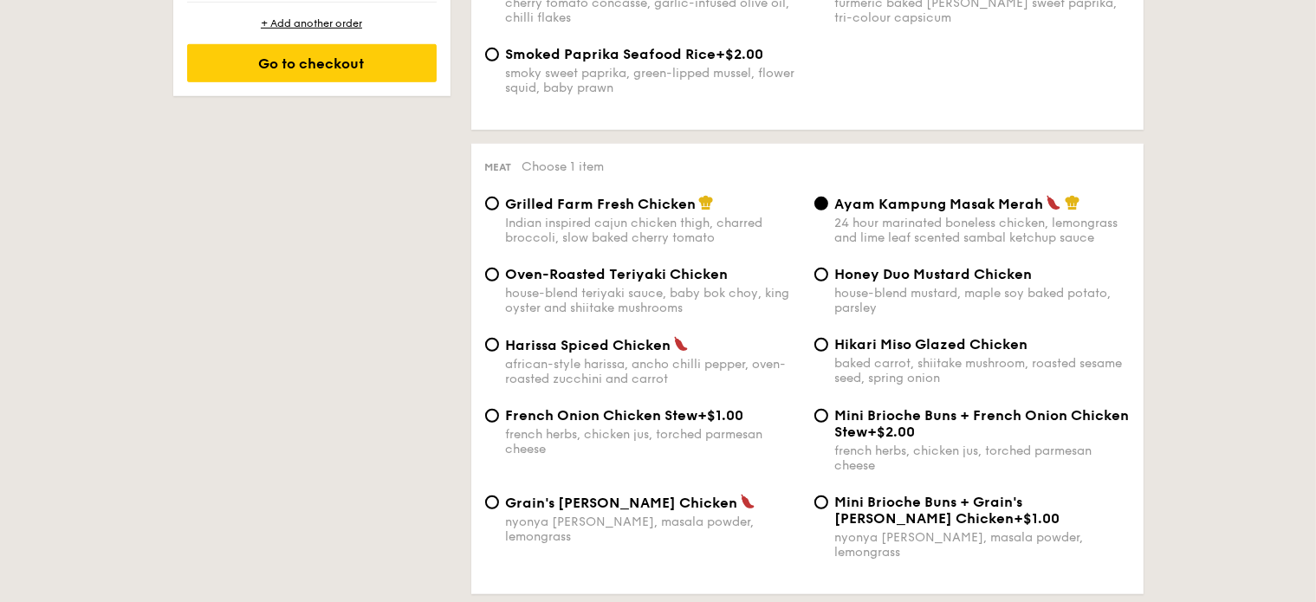
click at [905, 296] on div "house-blend mustard, maple soy baked potato, parsley" at bounding box center [982, 300] width 295 height 29
click at [828, 282] on input "Honey Duo Mustard Chicken house-blend mustard, maple soy baked potato, parsley" at bounding box center [822, 275] width 14 height 14
radio input "true"
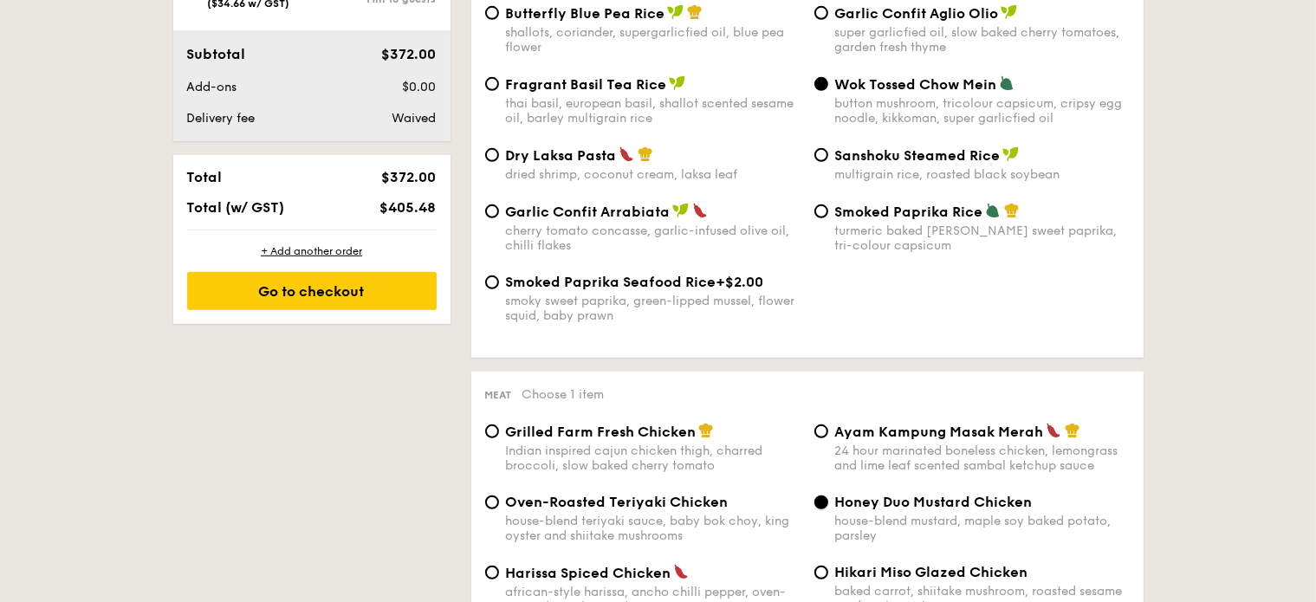
scroll to position [873, 0]
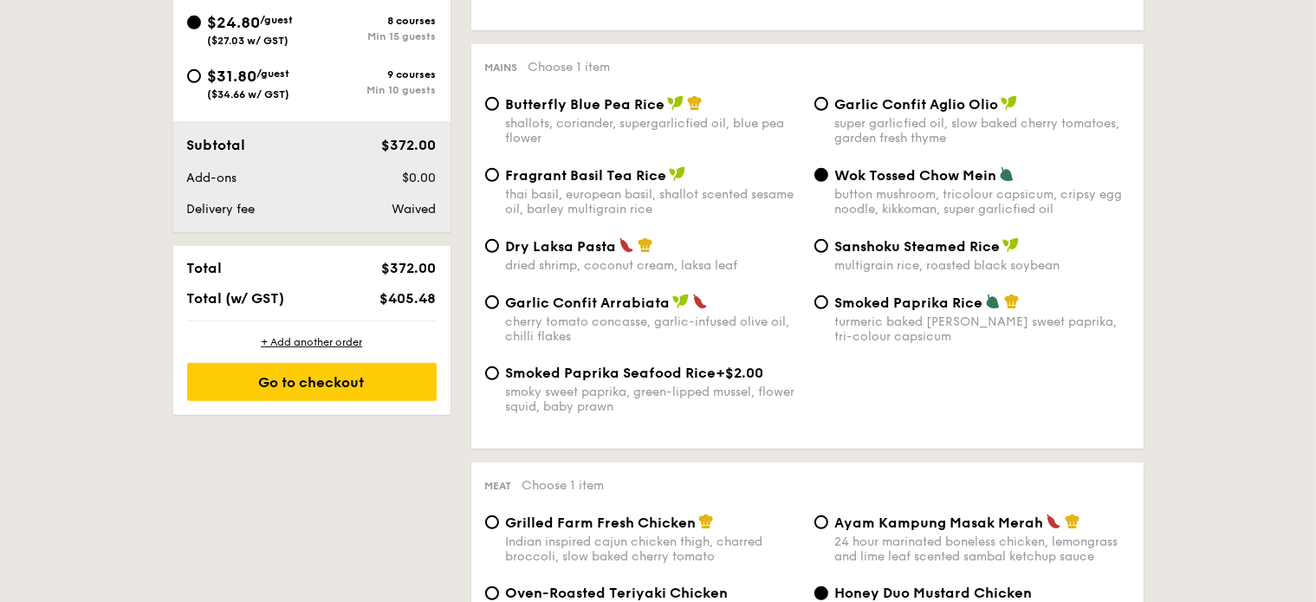
click at [650, 253] on img at bounding box center [646, 245] width 16 height 16
click at [499, 253] on input "Dry Laksa Pasta dried shrimp, coconut cream, laksa leaf" at bounding box center [492, 246] width 14 height 14
radio input "true"
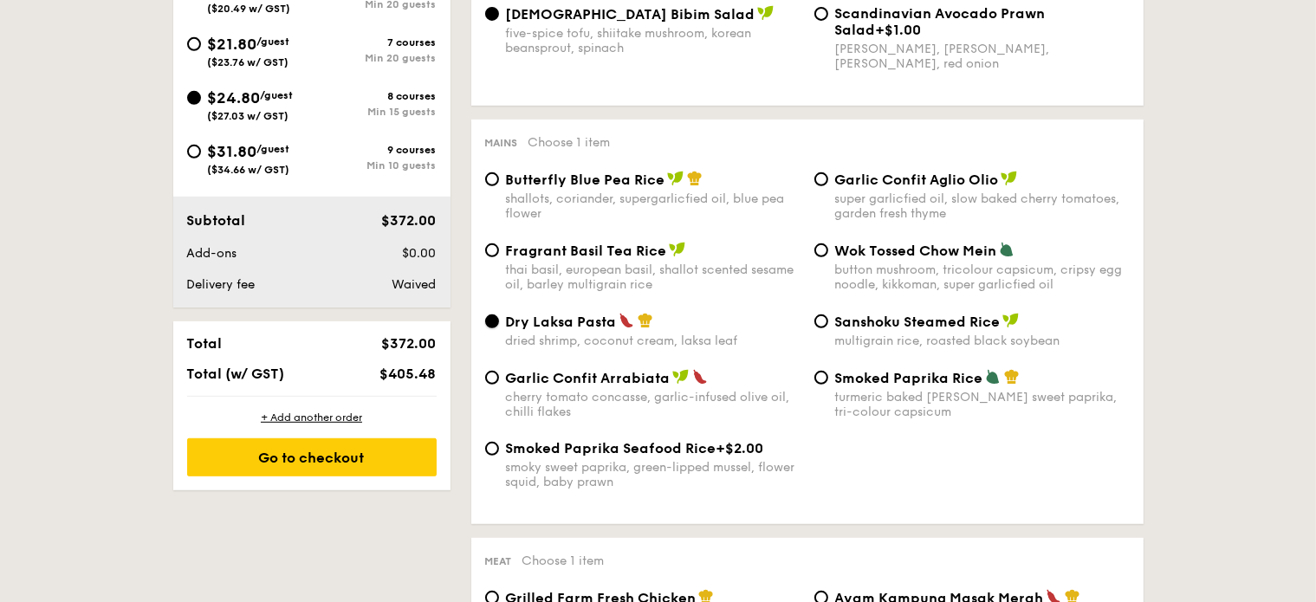
scroll to position [782, 0]
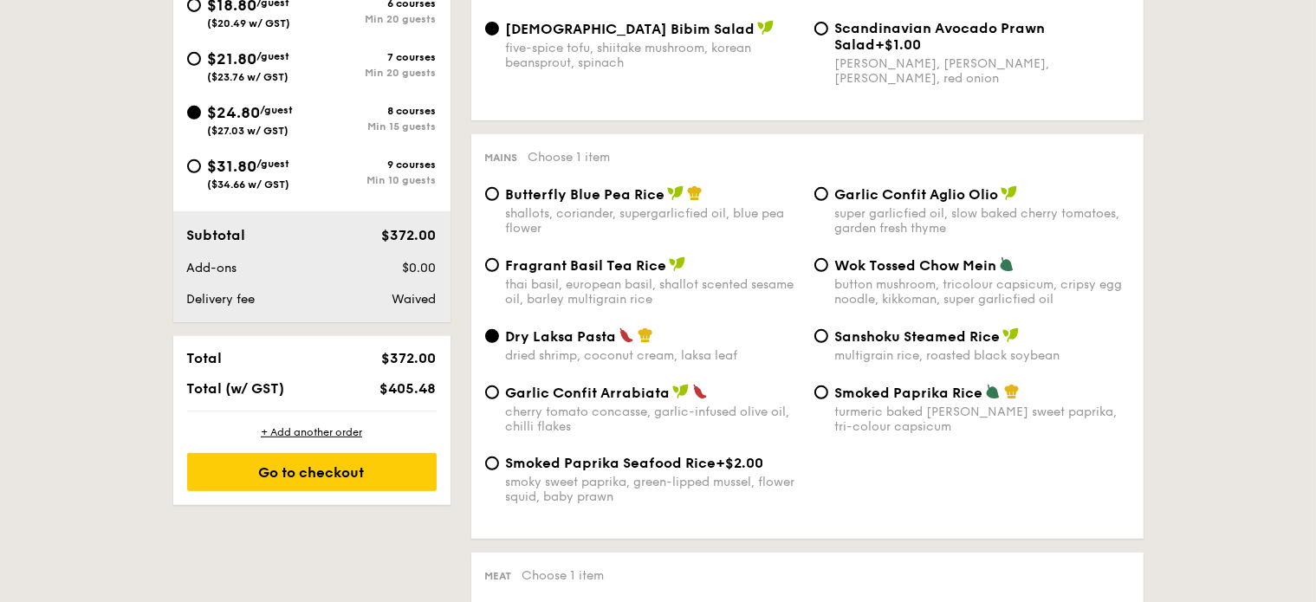
click at [908, 203] on span "Garlic Confit Aglio Olio" at bounding box center [917, 194] width 164 height 16
click at [828, 201] on input "Garlic Confit Aglio Olio super garlicfied oil, slow baked cherry tomatoes, gard…" at bounding box center [822, 194] width 14 height 14
radio input "true"
click at [881, 274] on span "Wok Tossed Chow Mein" at bounding box center [916, 265] width 162 height 16
click at [828, 272] on input "Wok Tossed Chow Mein button mushroom, tricolour capsicum, cripsy egg noodle, ki…" at bounding box center [822, 265] width 14 height 14
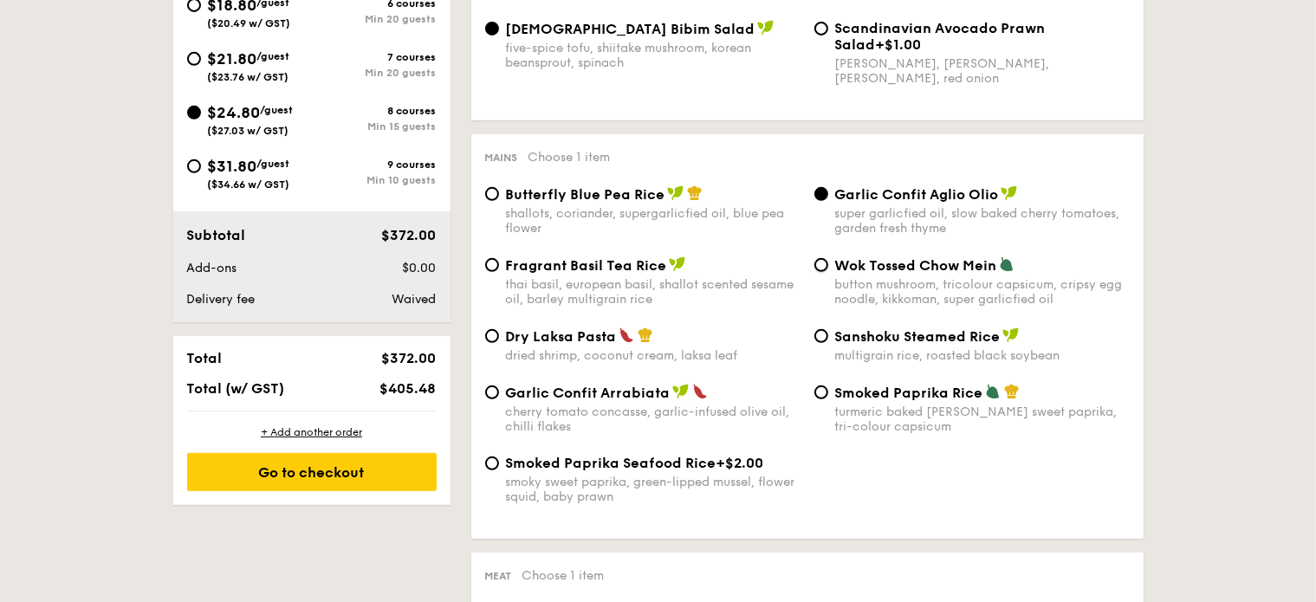
radio input "true"
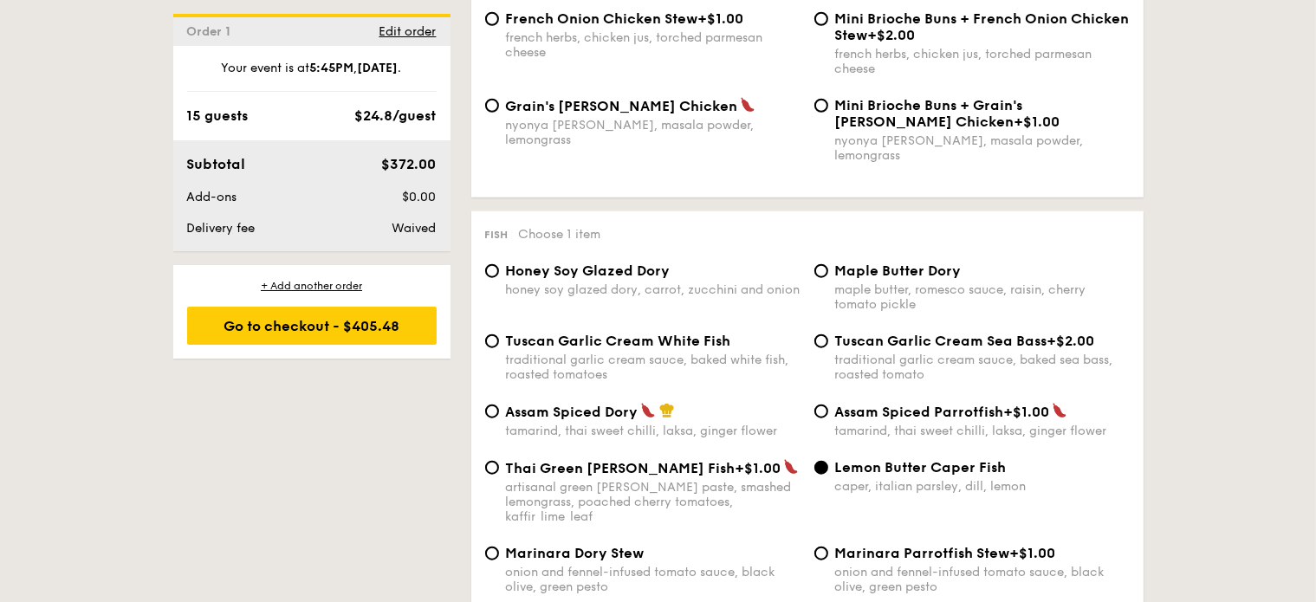
scroll to position [1566, 0]
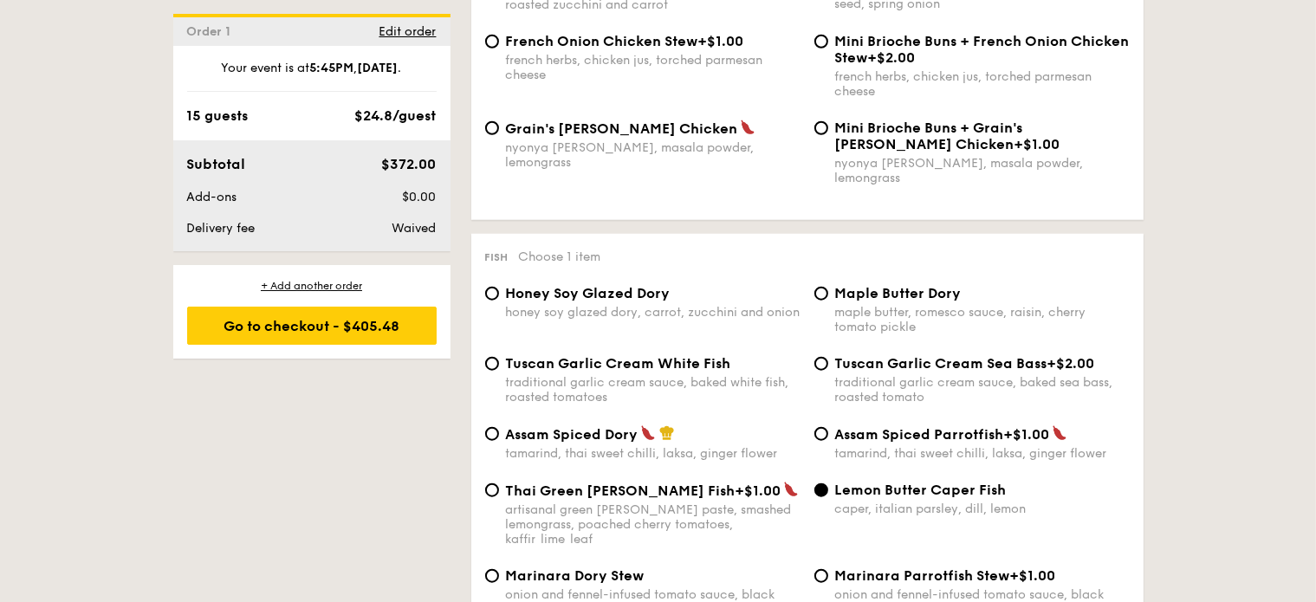
click at [575, 429] on span "Assam Spiced Dory" at bounding box center [572, 434] width 133 height 16
click at [499, 429] on input "Assam Spiced Dory tamarind, thai sweet chilli, laksa, ginger flower" at bounding box center [492, 434] width 14 height 14
radio input "true"
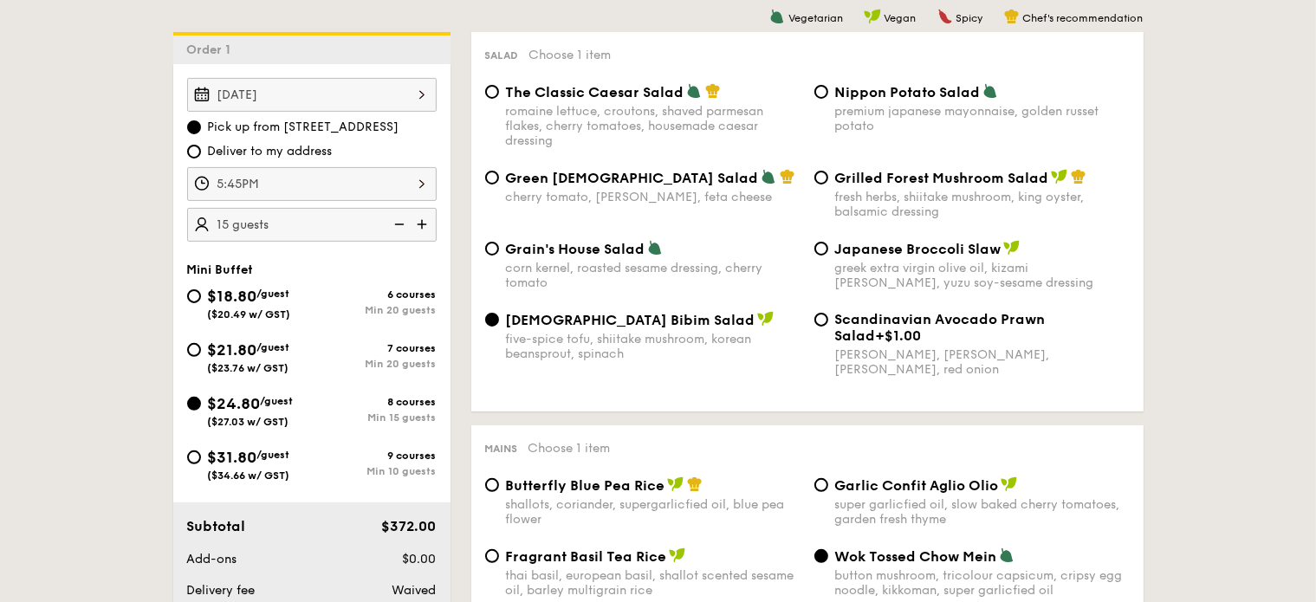
scroll to position [488, 0]
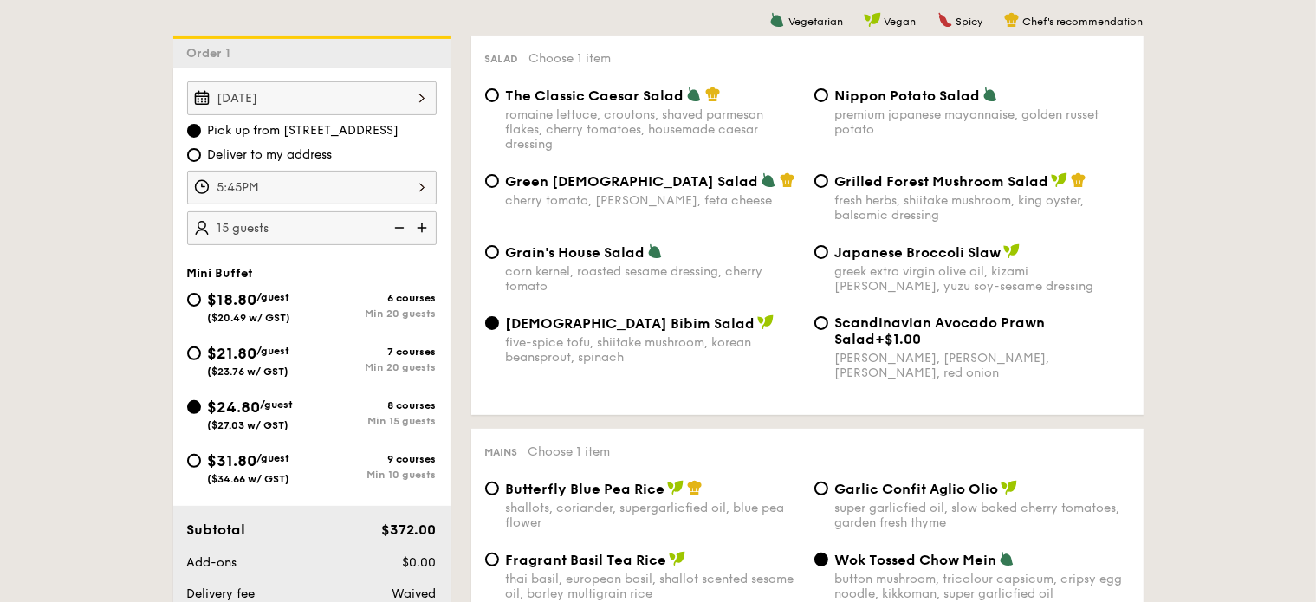
drag, startPoint x: 282, startPoint y: 127, endPoint x: 407, endPoint y: 120, distance: 125.0
click at [407, 120] on div "[DATE] Pick up from [STREET_ADDRESS] Deliver to my address 5:45PM 15 guests" at bounding box center [312, 163] width 250 height 164
copy span "[STREET_ADDRESS]"
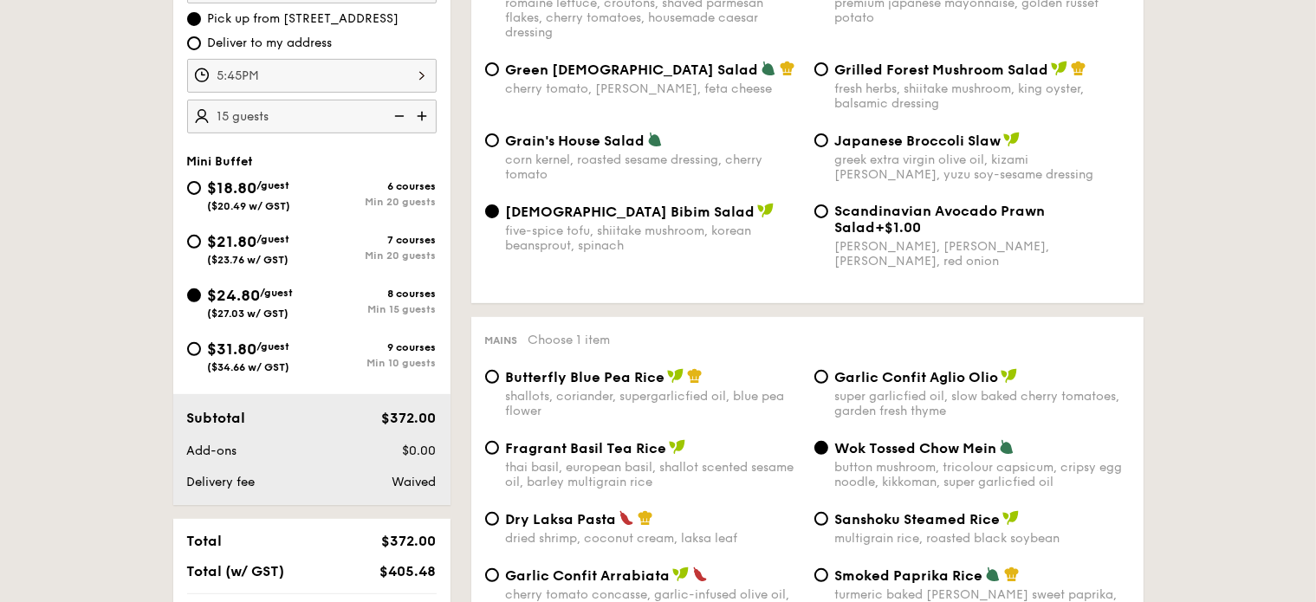
scroll to position [575, 0]
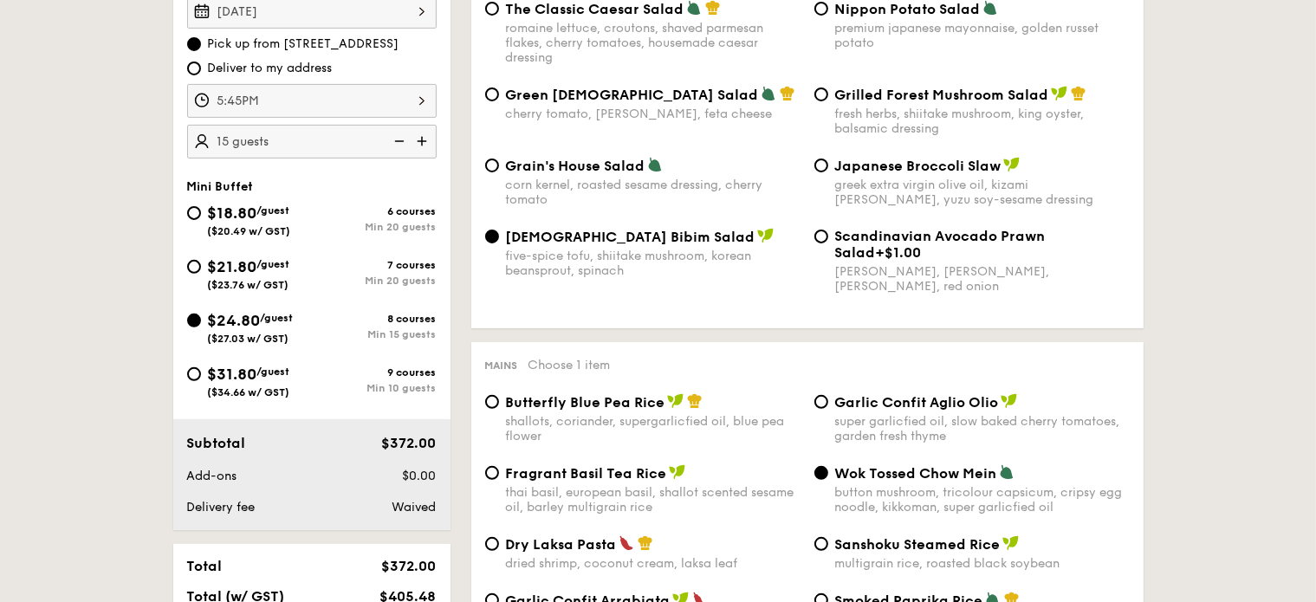
click at [211, 386] on span "($34.66 w/ GST)" at bounding box center [249, 392] width 82 height 12
click at [201, 381] on input "$31.80 /guest ($34.66 w/ GST) 9 courses Min 10 guests" at bounding box center [194, 374] width 14 height 14
radio input "true"
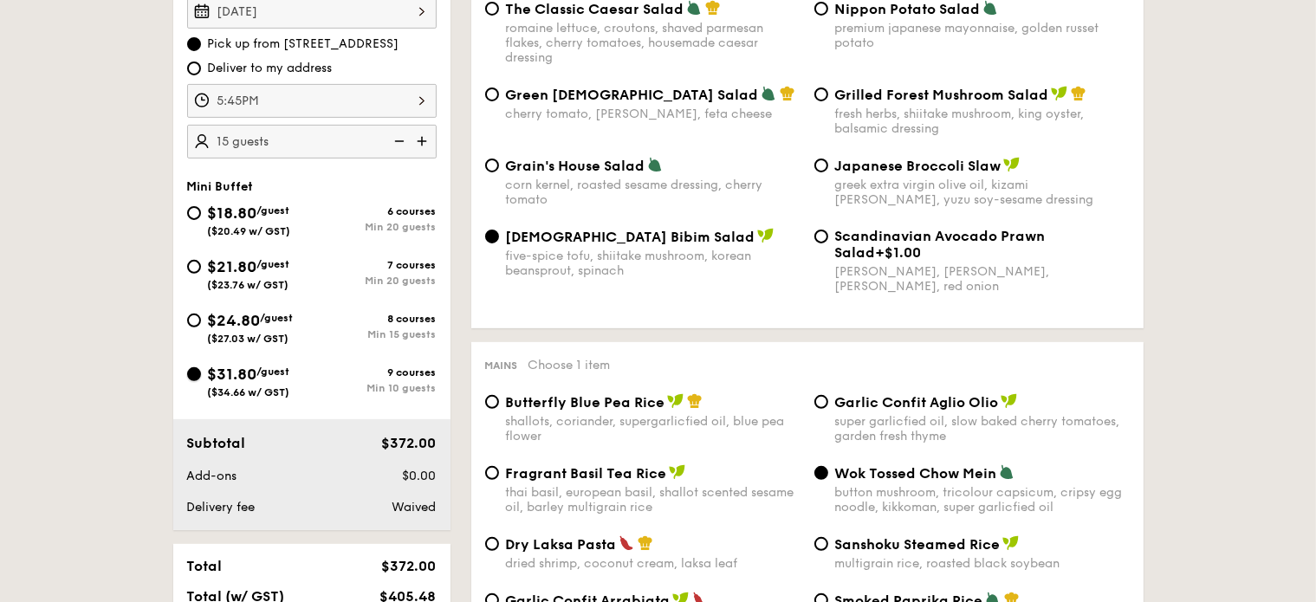
radio input "false"
radio input "true"
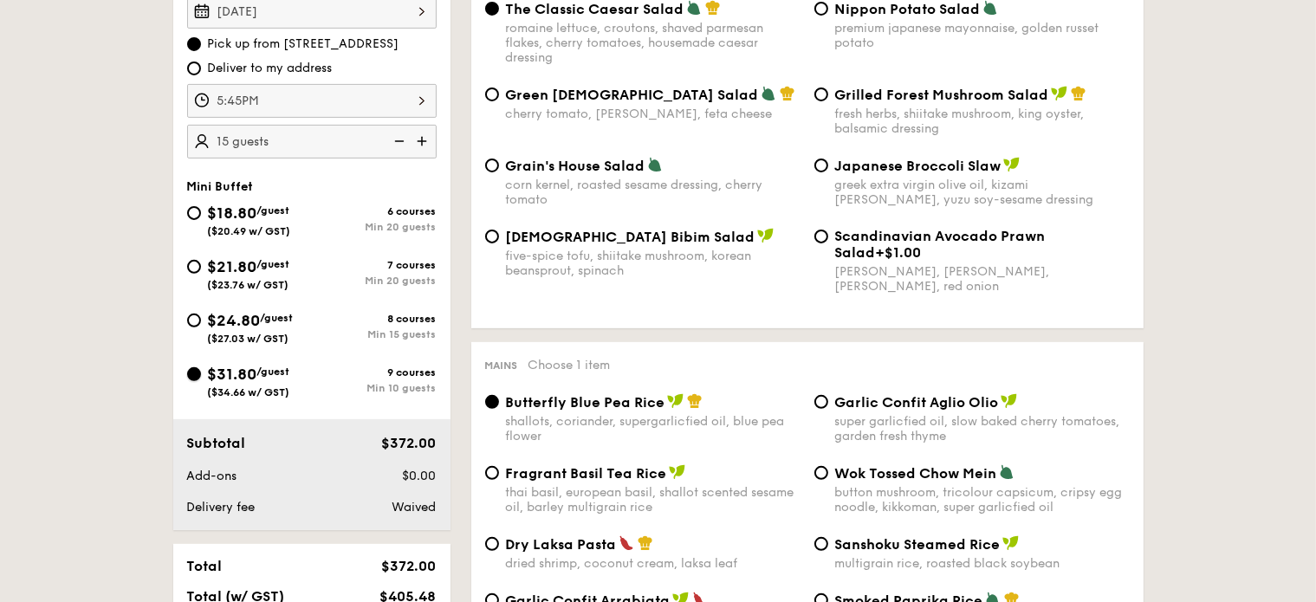
radio input "true"
click at [204, 321] on div "$24.80 /guest ($27.03 w/ GST)" at bounding box center [249, 326] width 125 height 36
click at [201, 321] on input "$24.80 /guest ($27.03 w/ GST) 8 courses Min 15 guests" at bounding box center [194, 321] width 14 height 14
radio input "true"
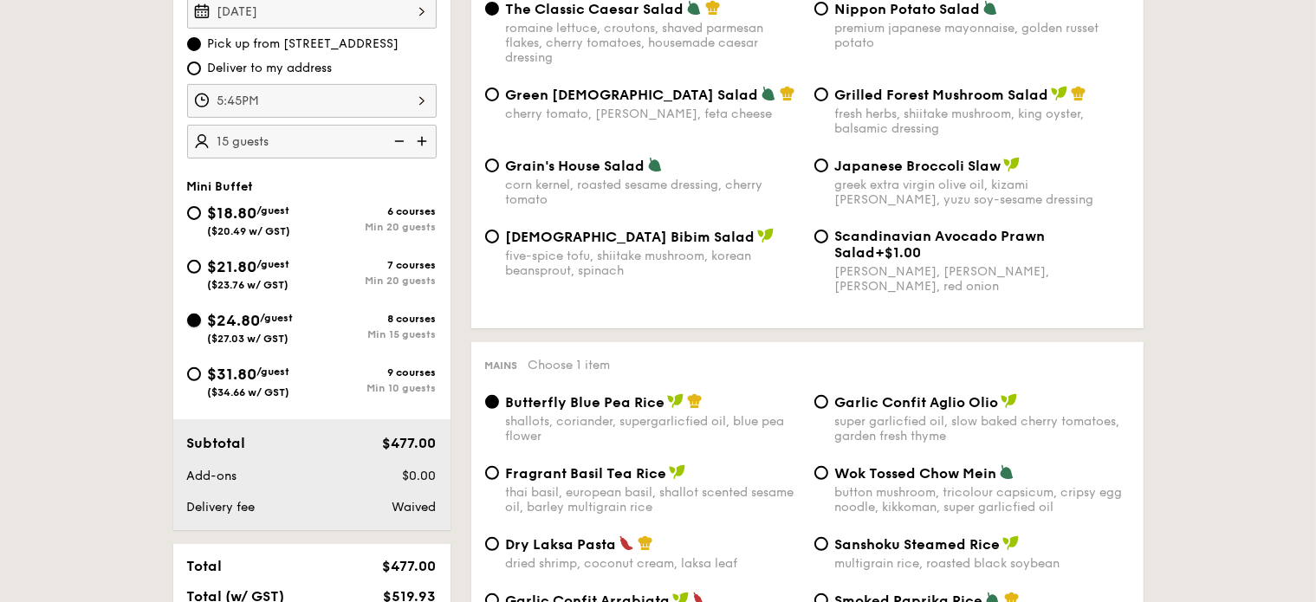
radio input "true"
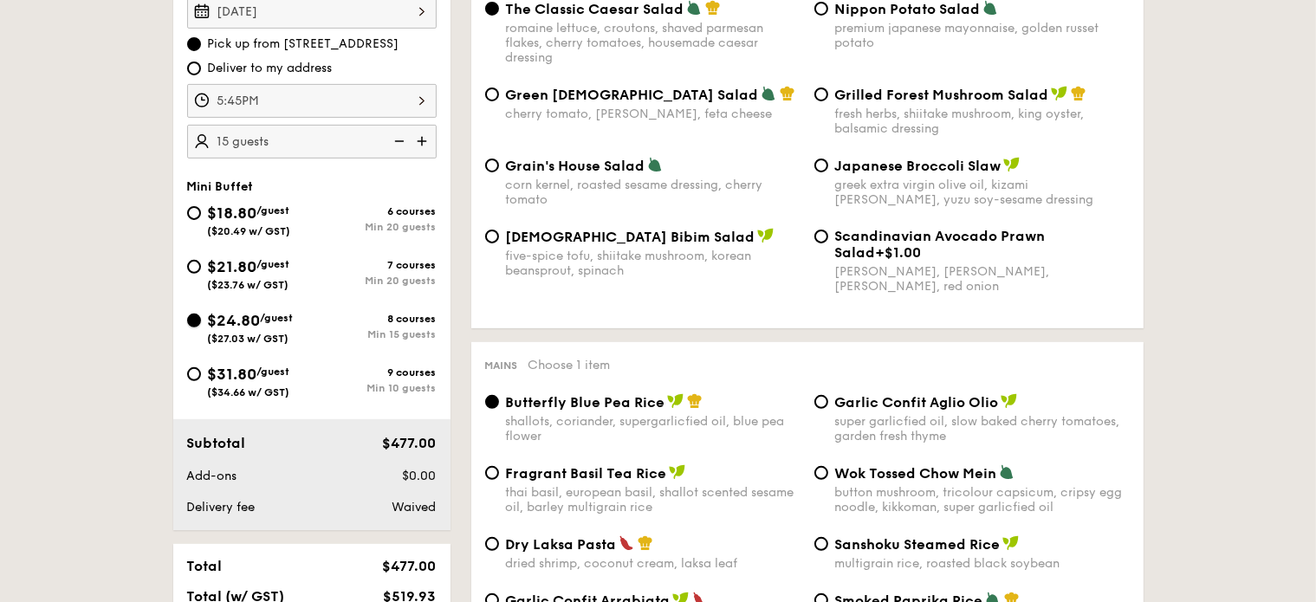
radio input "true"
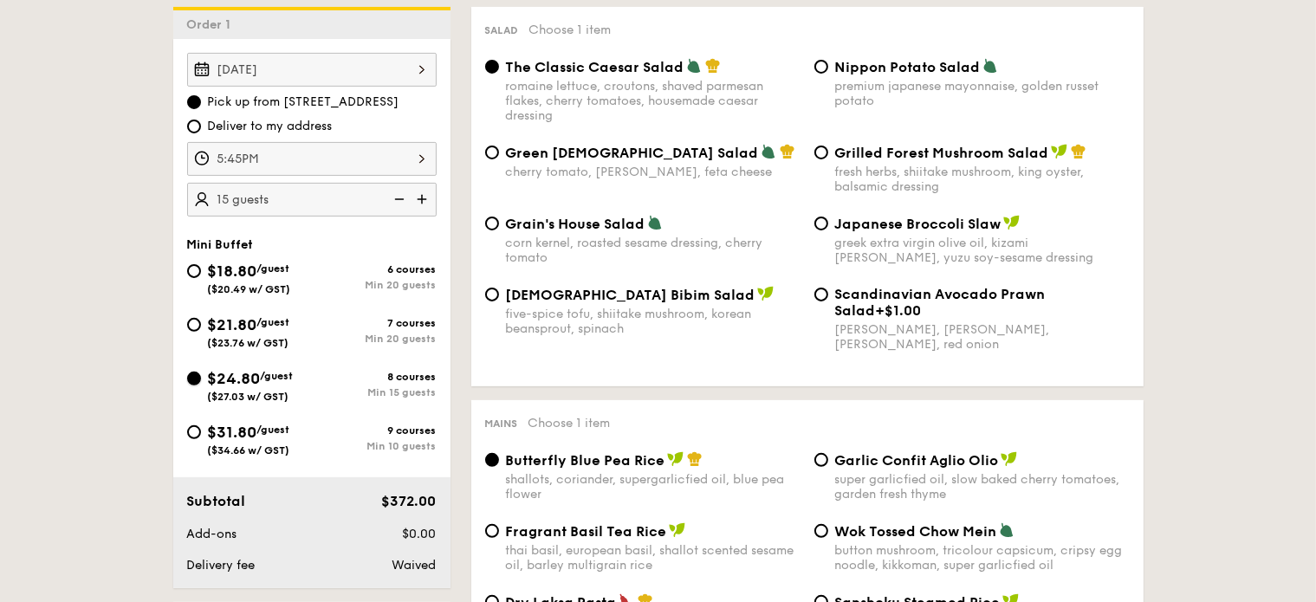
scroll to position [488, 0]
